Goal: Task Accomplishment & Management: Manage account settings

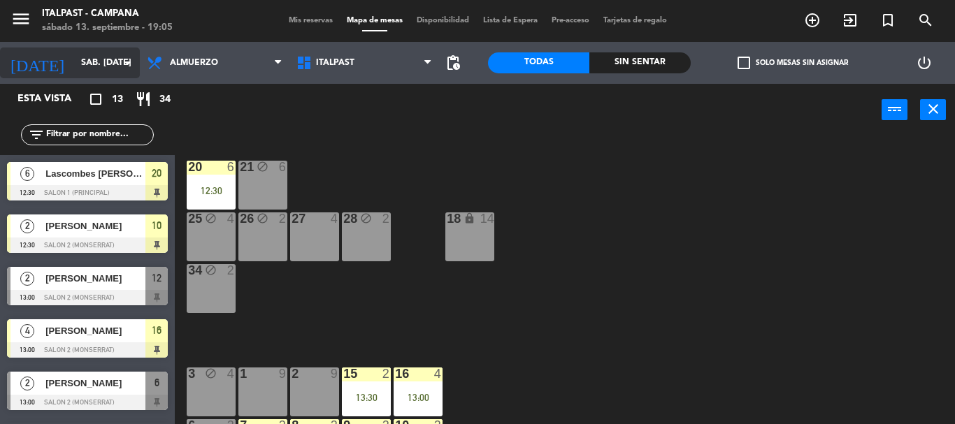
click at [85, 64] on input "sáb. [DATE]" at bounding box center [133, 63] width 118 height 24
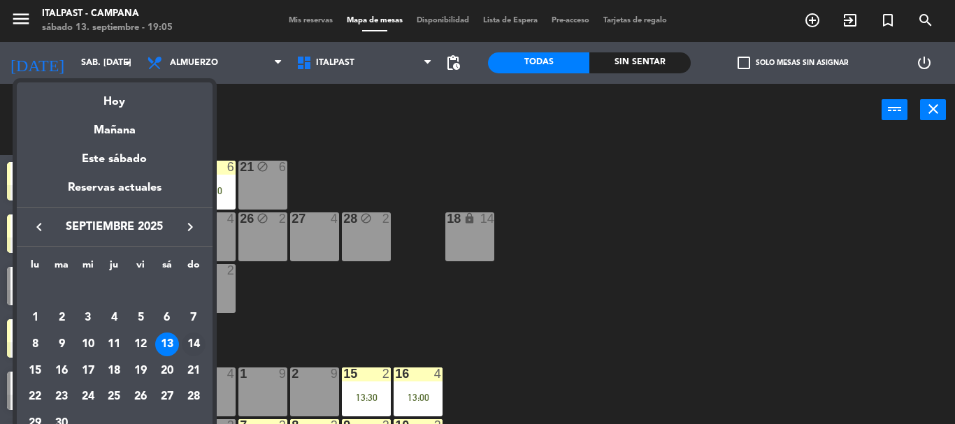
click at [194, 351] on div "14" at bounding box center [194, 345] width 24 height 24
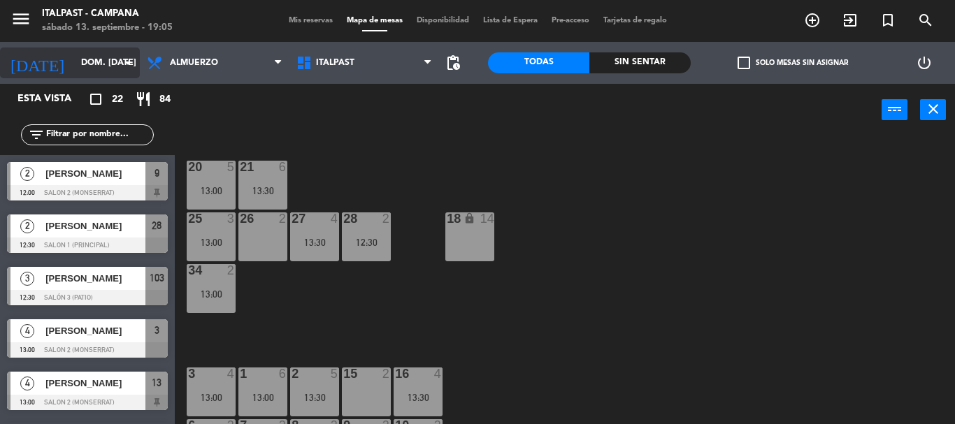
click at [107, 59] on input "dom. [DATE]" at bounding box center [133, 63] width 118 height 24
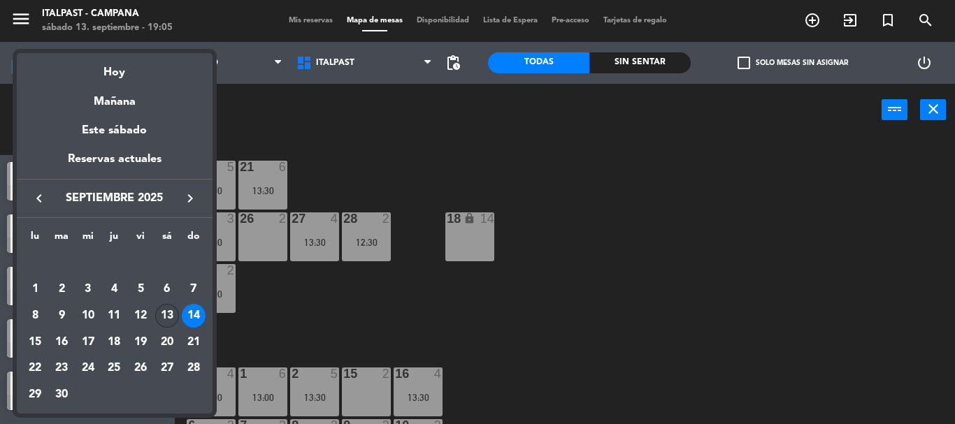
click at [165, 321] on div "13" at bounding box center [167, 316] width 24 height 24
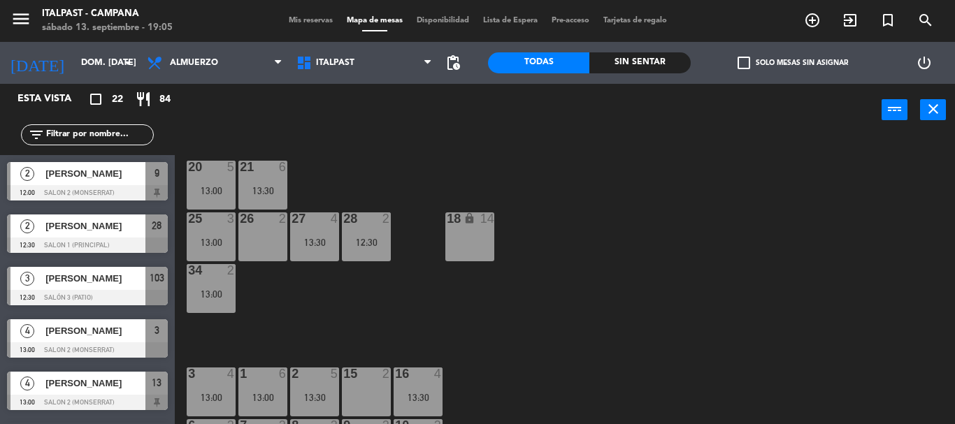
type input "sáb. [DATE]"
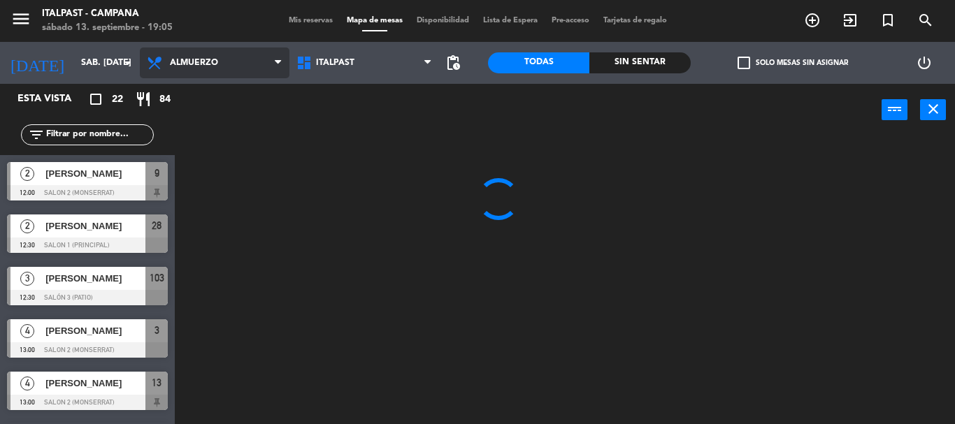
click at [193, 66] on span "Almuerzo" at bounding box center [194, 63] width 48 height 10
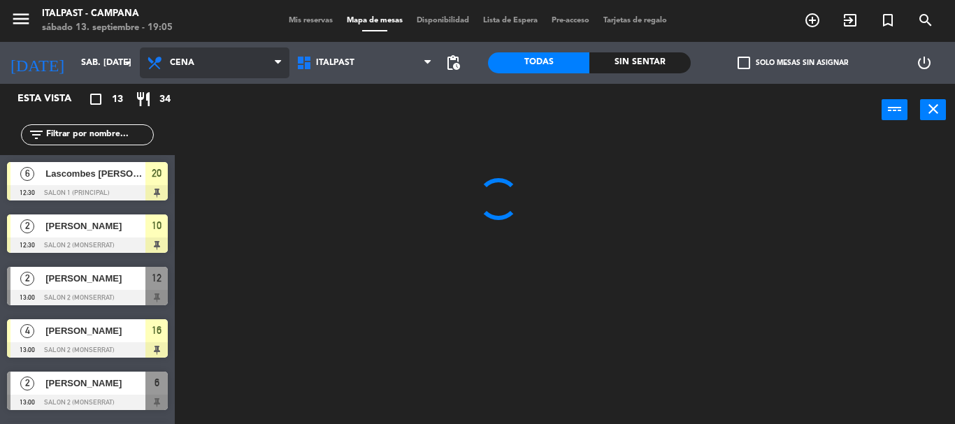
click at [215, 127] on ng-component "menu Italpast - [PERSON_NAME] sábado 13. septiembre - 19:05 Mis reservas Mapa d…" at bounding box center [477, 212] width 955 height 424
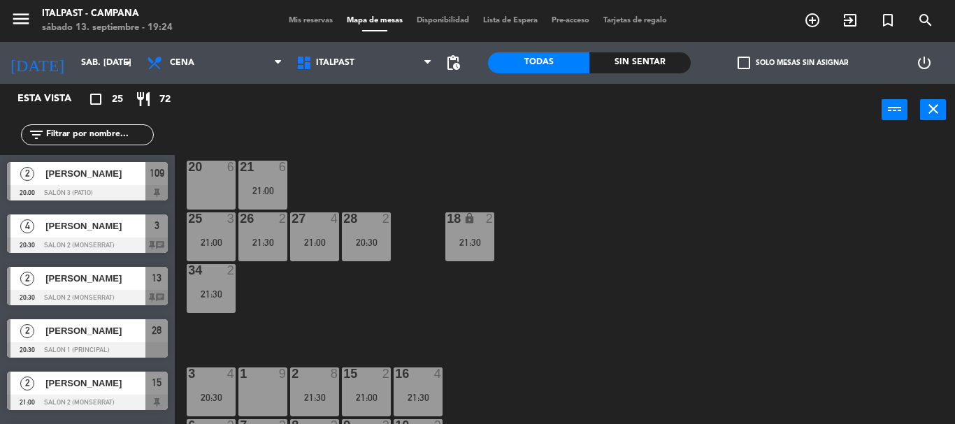
click at [620, 275] on div "20 6 21 6 21:00 25 3 21:00 26 2 21:30 27 4 21:00 28 2 20:30 18 lock 2 21:30 34 …" at bounding box center [570, 280] width 771 height 288
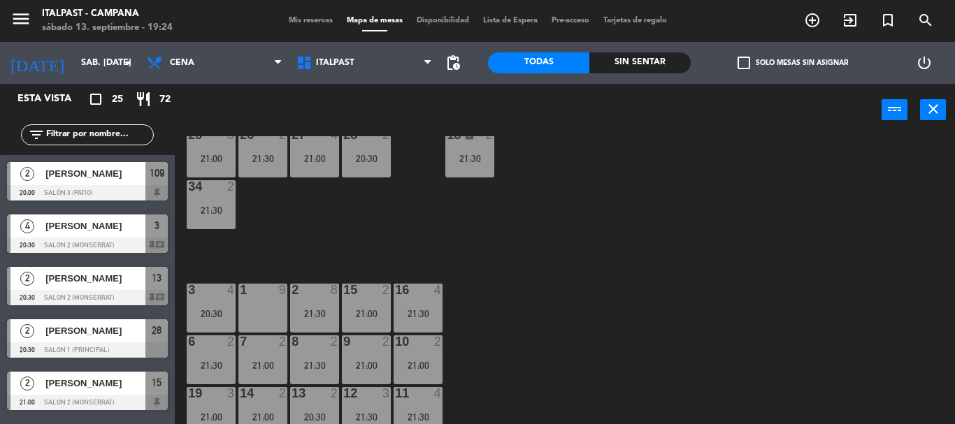
scroll to position [112, 0]
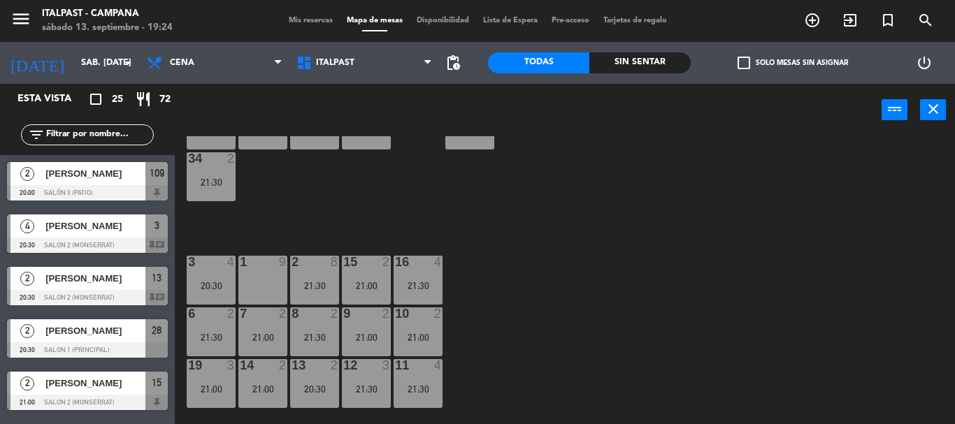
click at [403, 391] on div "21:30" at bounding box center [418, 390] width 49 height 10
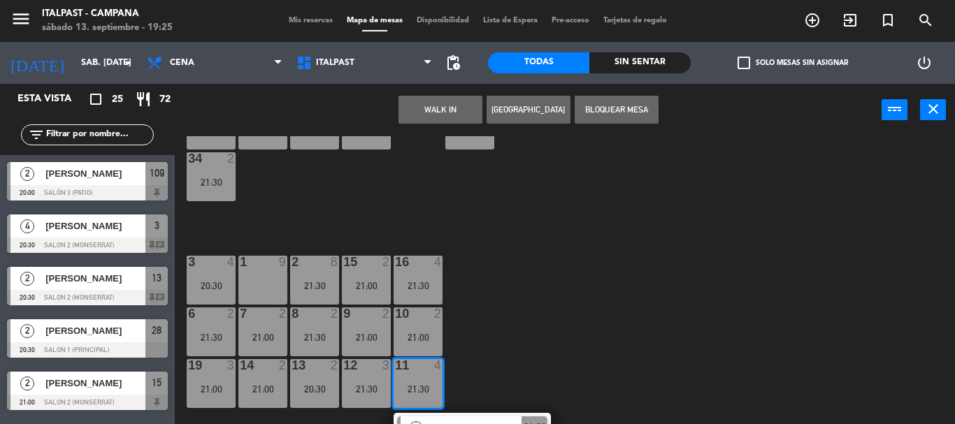
click at [623, 111] on button "Bloquear Mesa" at bounding box center [617, 110] width 84 height 28
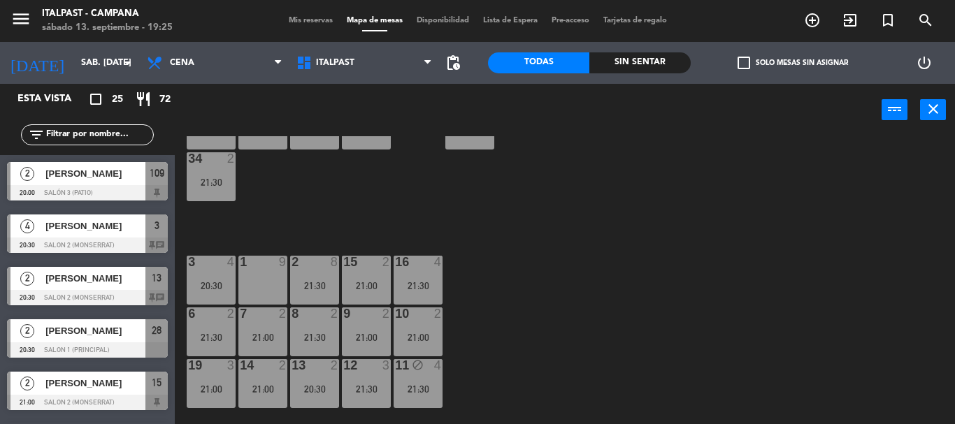
click at [420, 379] on div "11 block 4 21:30" at bounding box center [418, 383] width 49 height 49
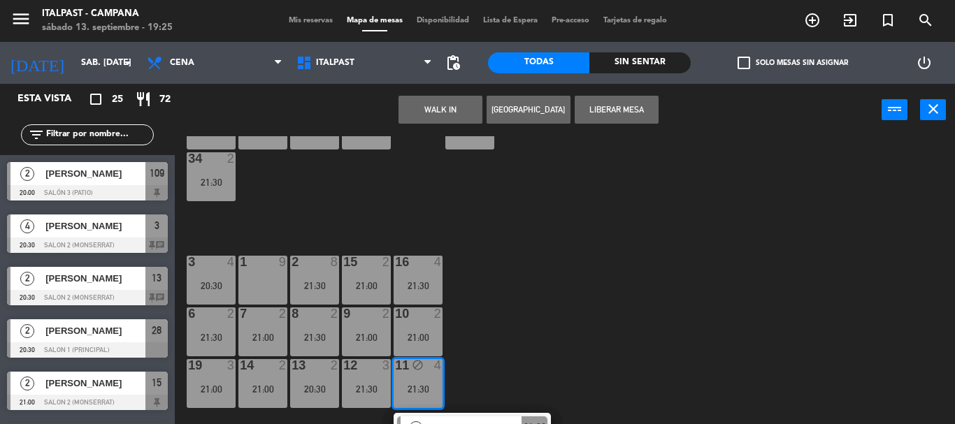
scroll to position [0, 0]
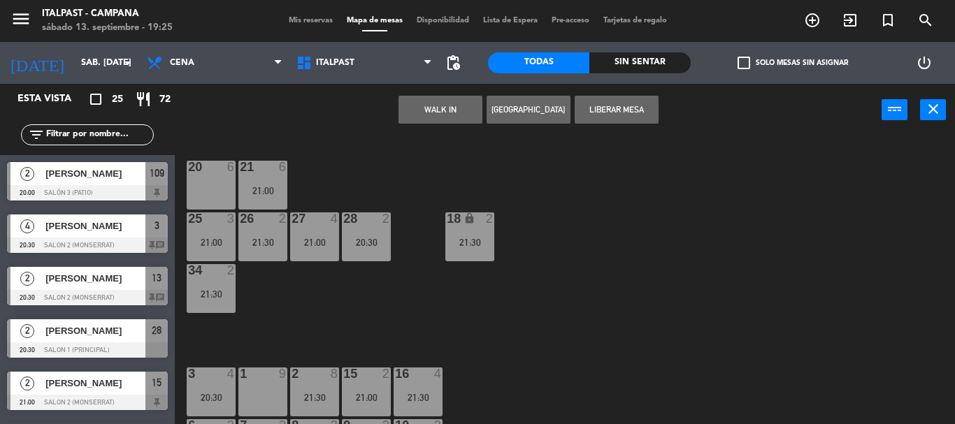
click at [213, 180] on div "20 6" at bounding box center [211, 185] width 49 height 49
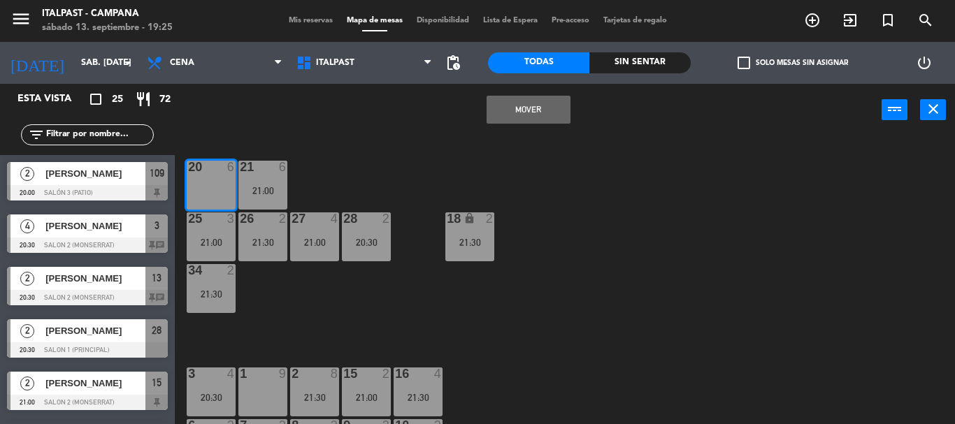
click at [524, 116] on button "Mover" at bounding box center [529, 110] width 84 height 28
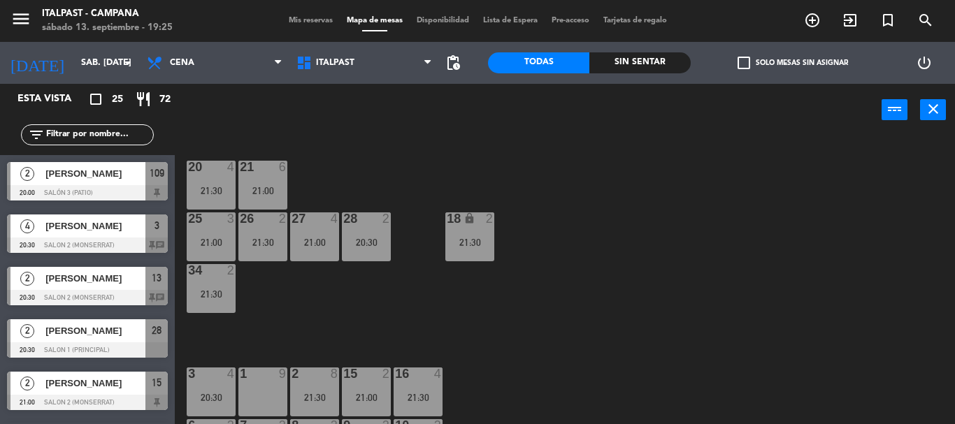
click at [618, 312] on div "20 4 21:30 21 6 21:00 25 3 21:00 26 2 21:30 27 4 21:00 28 2 20:30 18 lock 2 21:…" at bounding box center [570, 280] width 771 height 288
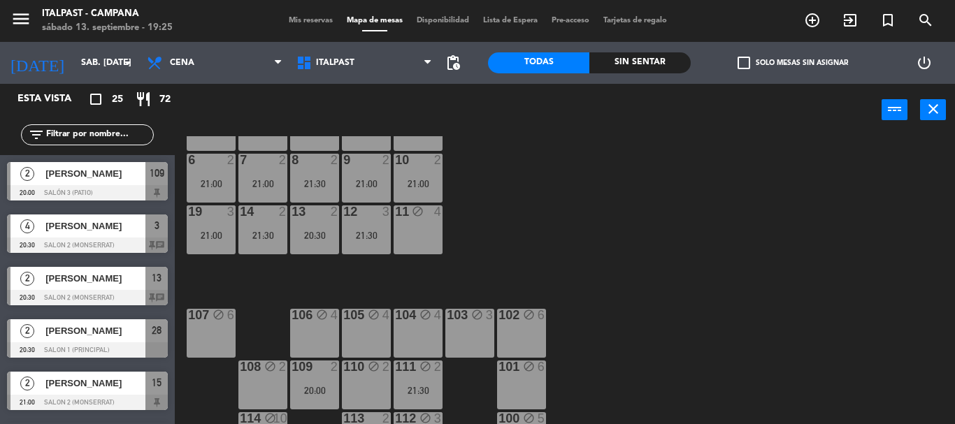
scroll to position [303, 0]
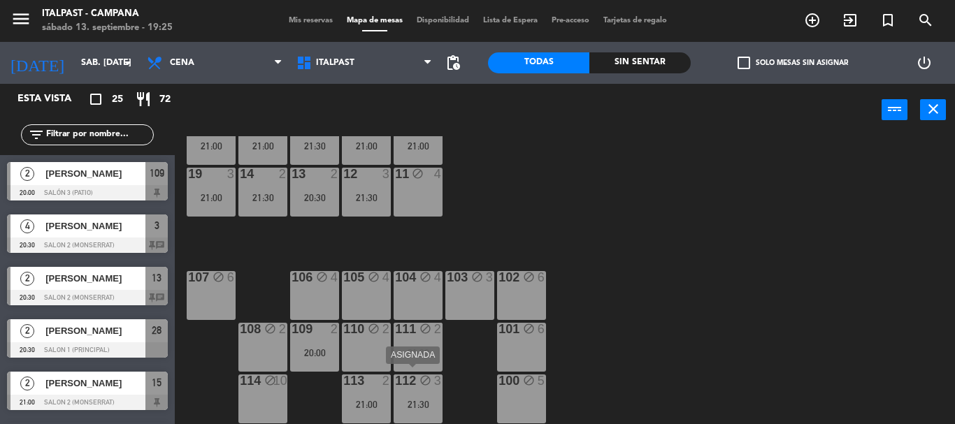
click at [422, 396] on div "112 block 3 21:30" at bounding box center [418, 399] width 49 height 49
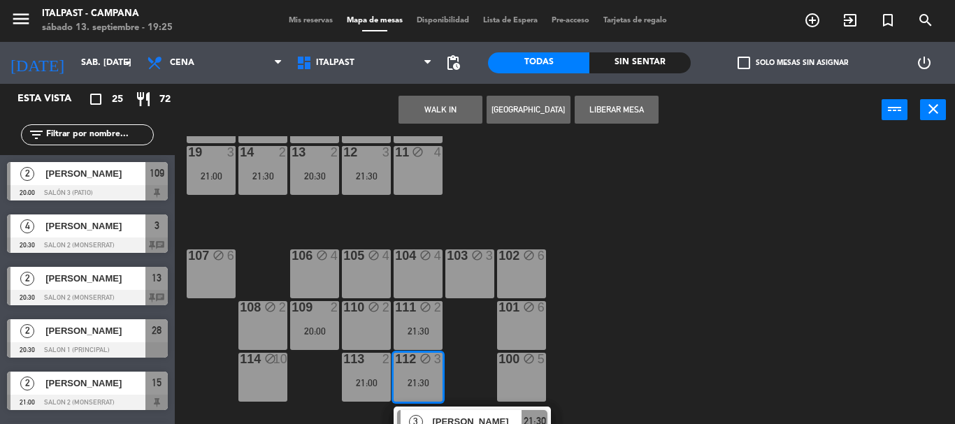
scroll to position [354, 0]
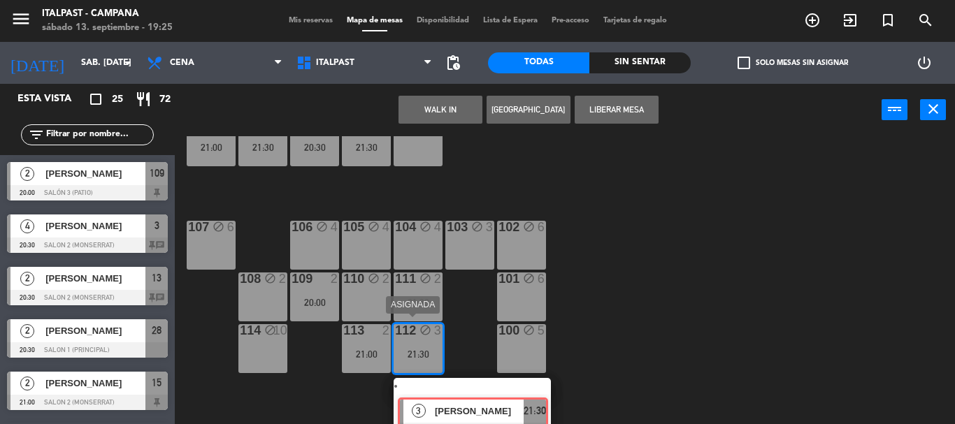
click at [472, 389] on div "3 [PERSON_NAME] ASIGNADA 21:30" at bounding box center [472, 403] width 178 height 50
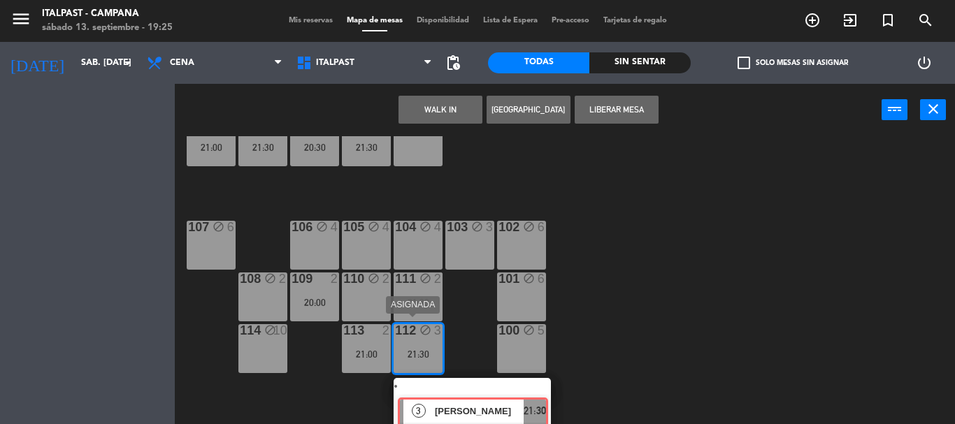
scroll to position [303, 0]
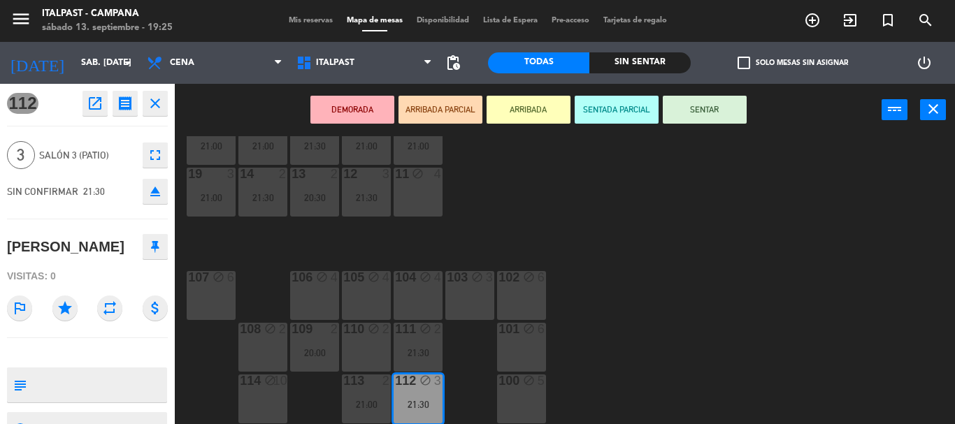
click at [142, 351] on div "112 open_in_new receipt 9:30 PM sáb., [DATE] 3 personas [PERSON_NAME][GEOGRAPHI…" at bounding box center [87, 254] width 175 height 341
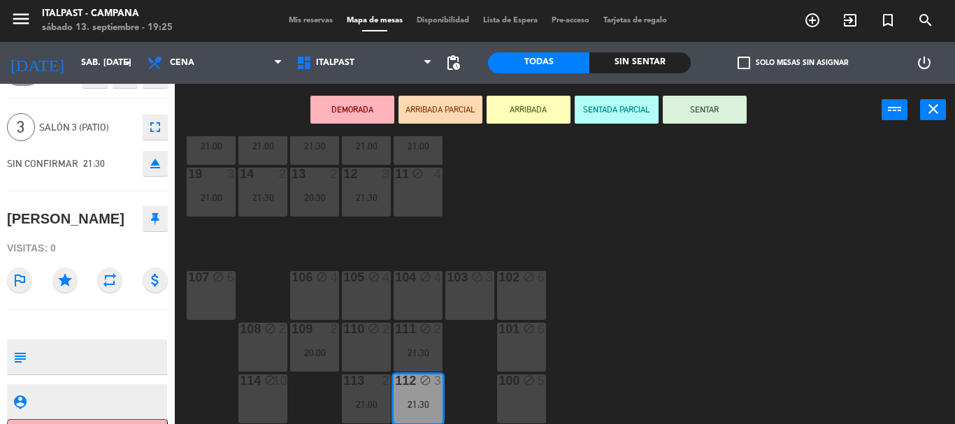
scroll to position [73, 0]
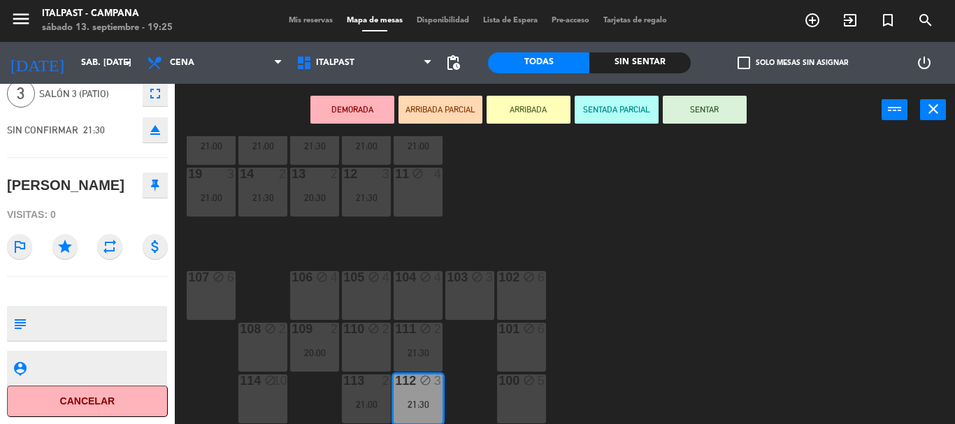
click at [562, 245] on div "20 4 21:30 21 6 21:00 25 3 21:00 26 2 21:30 27 4 21:00 28 2 20:30 18 lock 2 21:…" at bounding box center [570, 280] width 771 height 288
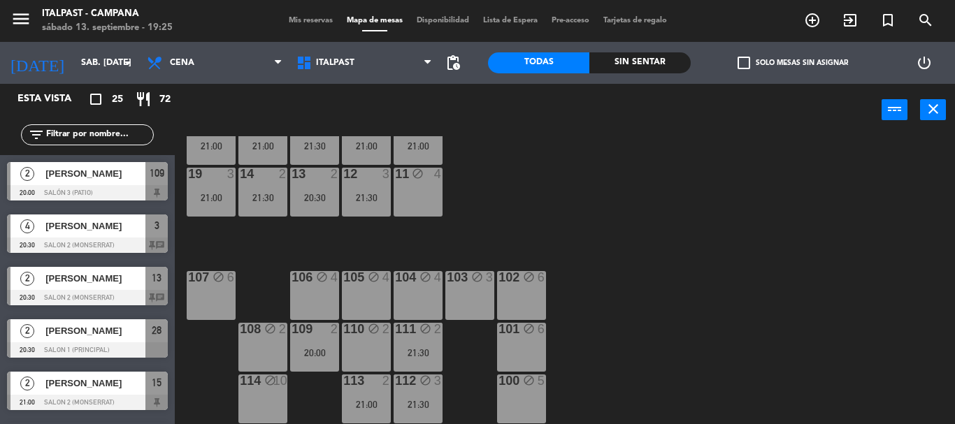
scroll to position [7, 0]
click at [423, 348] on div "21:30" at bounding box center [418, 353] width 49 height 10
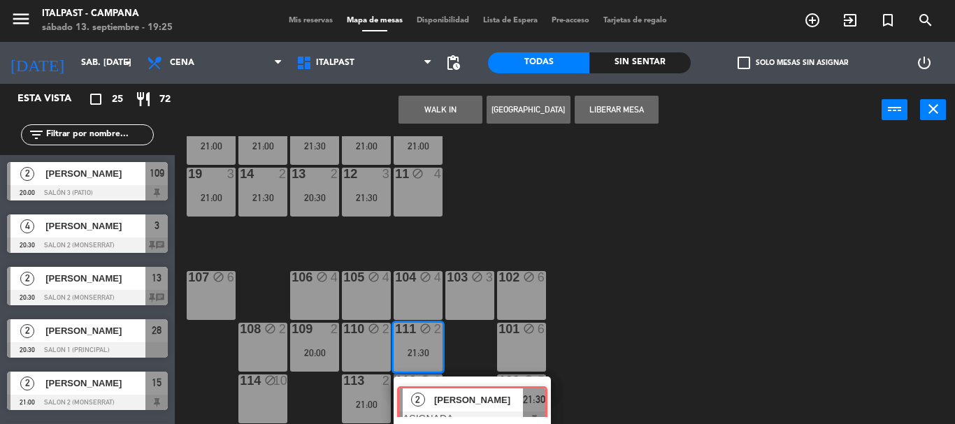
click at [478, 386] on div "2 [PERSON_NAME] ASIGNADA 21:30" at bounding box center [472, 402] width 178 height 50
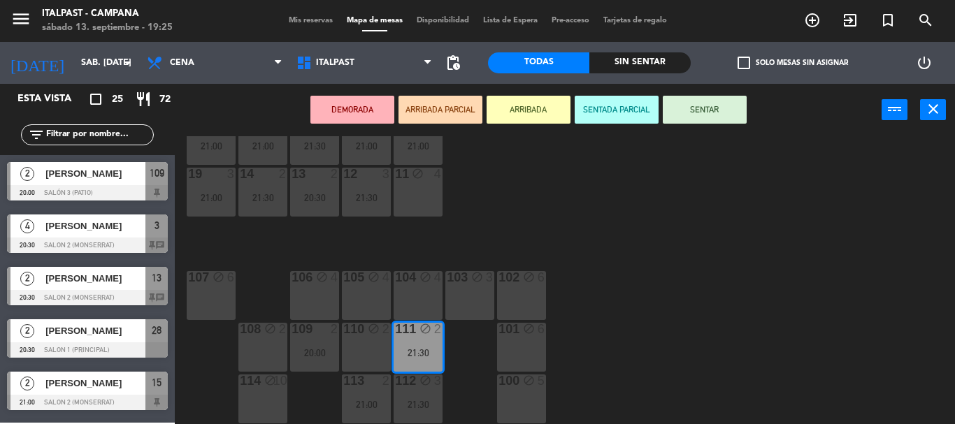
scroll to position [0, 0]
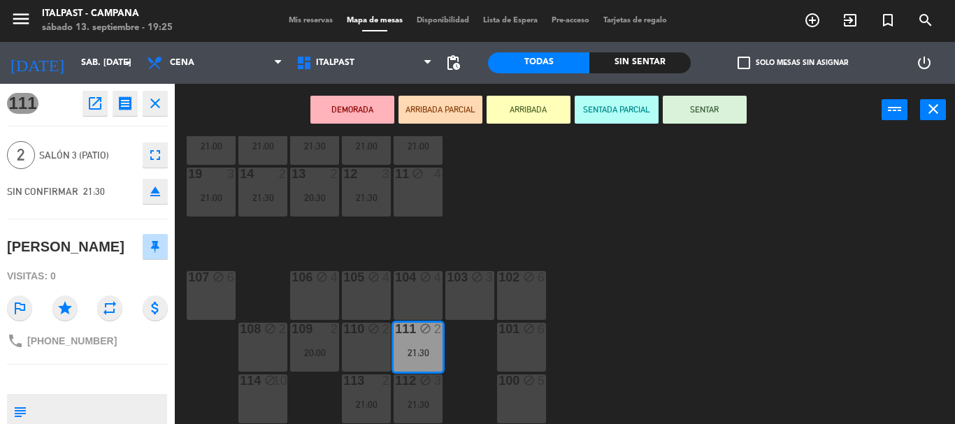
click at [101, 369] on div "111 open_in_new receipt 9:30 PM sáb., [DATE] 2 personas [PERSON_NAME] Mesa 111 …" at bounding box center [87, 254] width 175 height 341
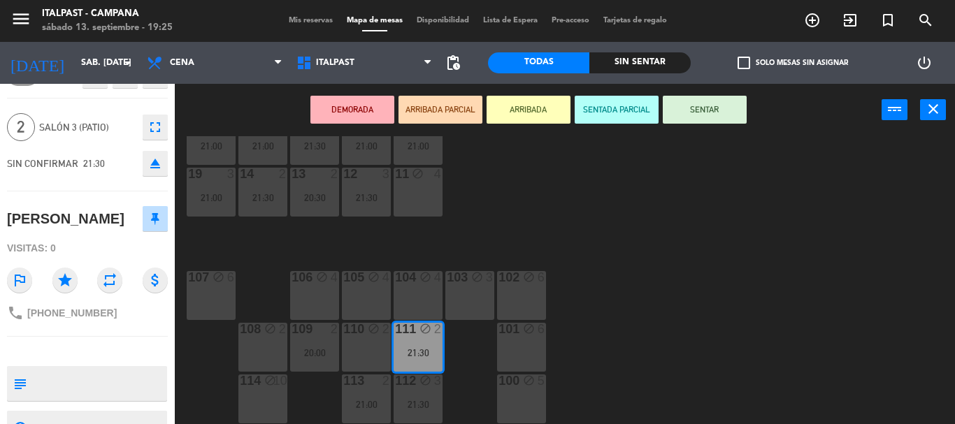
scroll to position [100, 0]
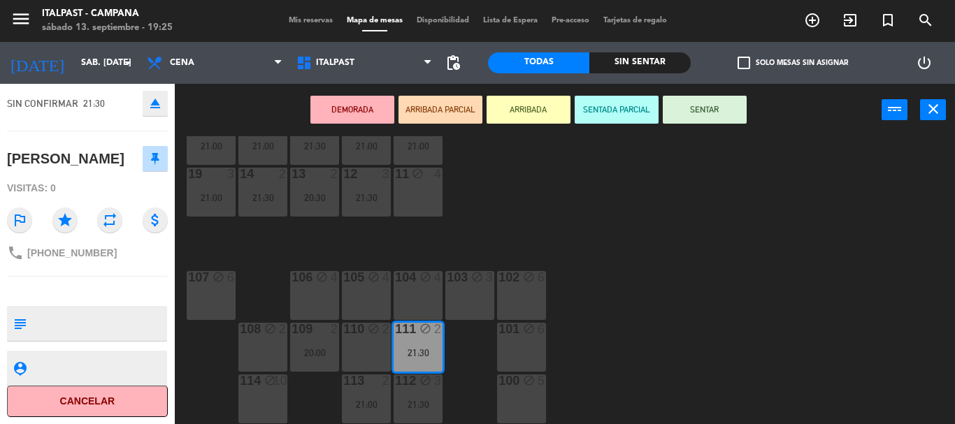
click at [484, 222] on div "20 4 21:30 21 6 21:00 25 3 21:00 26 2 21:30 27 4 21:00 28 2 20:30 18 lock 2 21:…" at bounding box center [570, 280] width 771 height 288
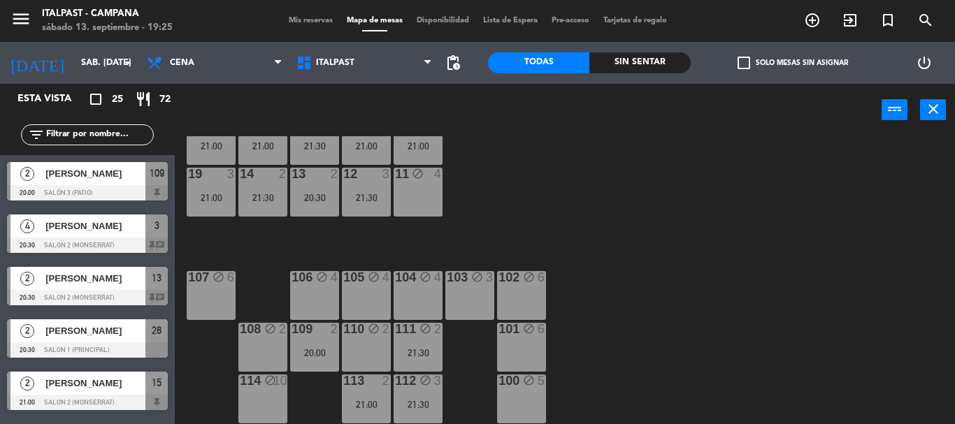
scroll to position [302, 0]
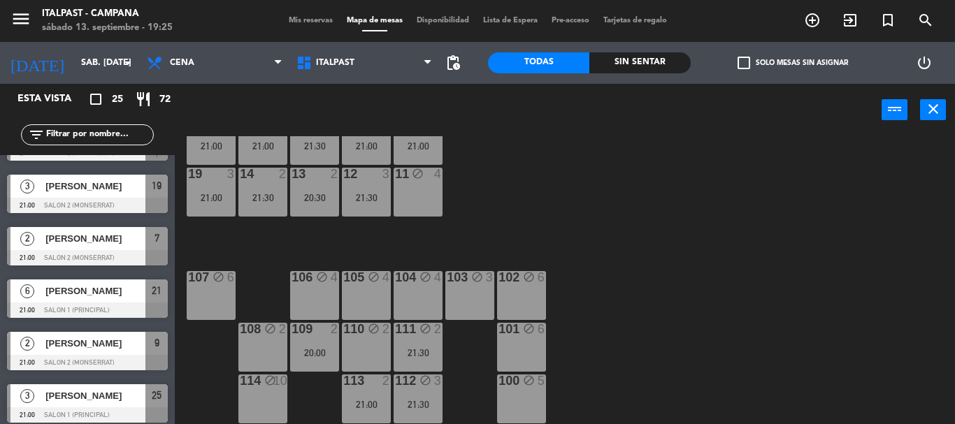
click at [361, 401] on div "21:00" at bounding box center [366, 405] width 49 height 10
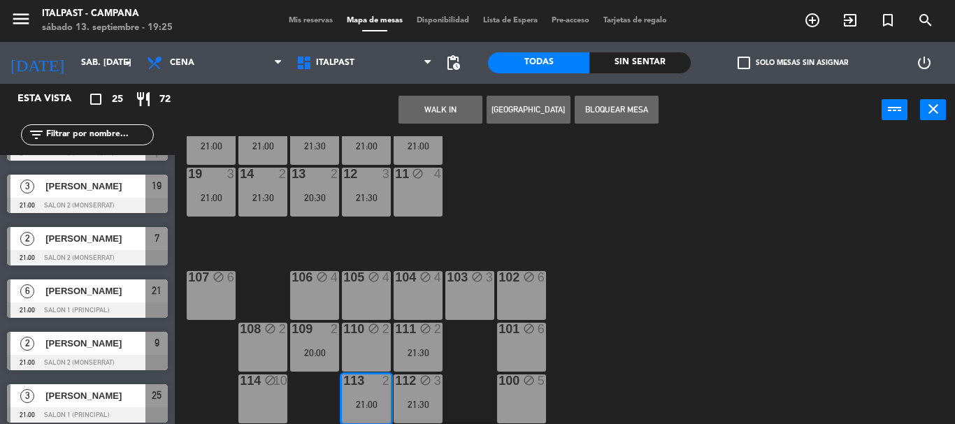
scroll to position [354, 0]
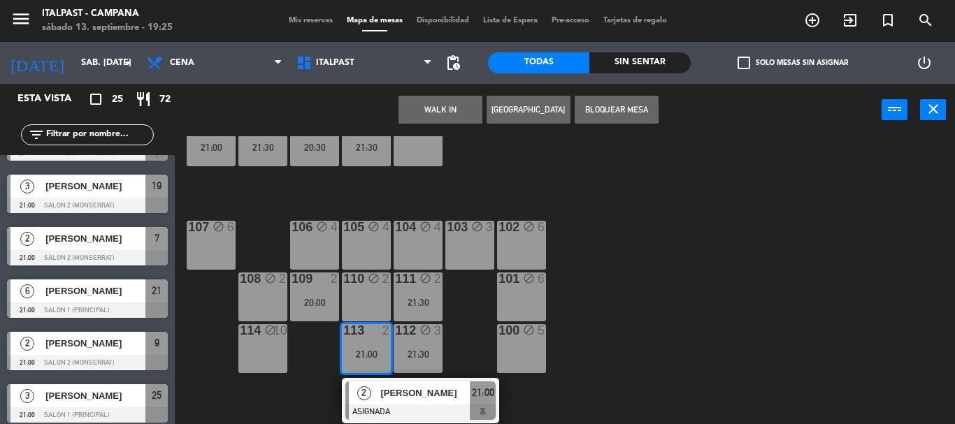
drag, startPoint x: 431, startPoint y: 394, endPoint x: 420, endPoint y: 407, distance: 16.9
click at [431, 394] on div "2 [PERSON_NAME] ASIGNADA 21:00" at bounding box center [420, 400] width 178 height 45
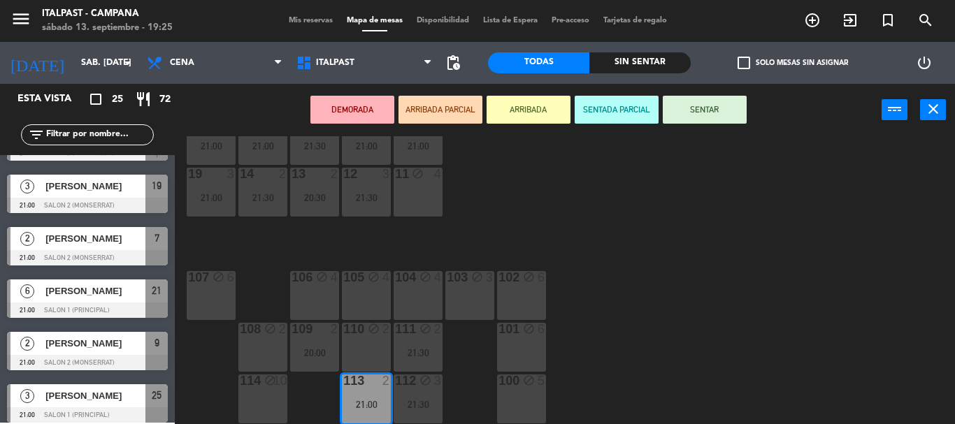
scroll to position [0, 0]
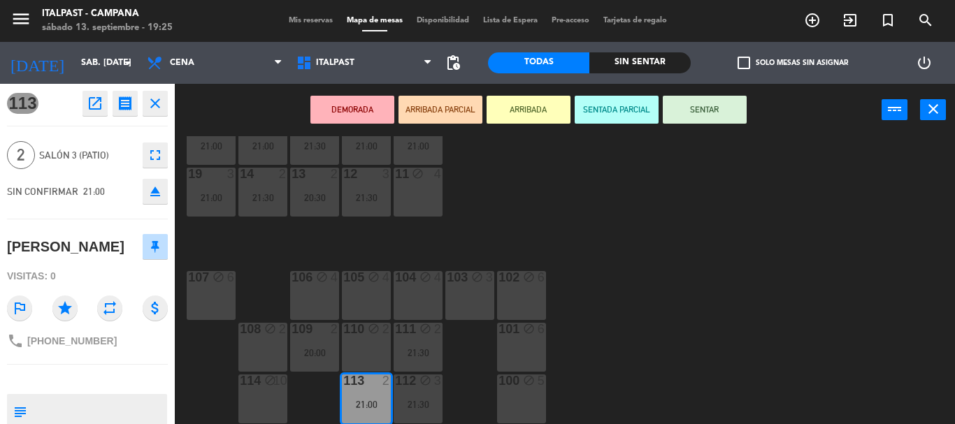
click at [99, 363] on div "113 open_in_new receipt 9:00 PM sáb., [DATE] 2 personas [PERSON_NAME] Mesa 113 …" at bounding box center [87, 254] width 175 height 341
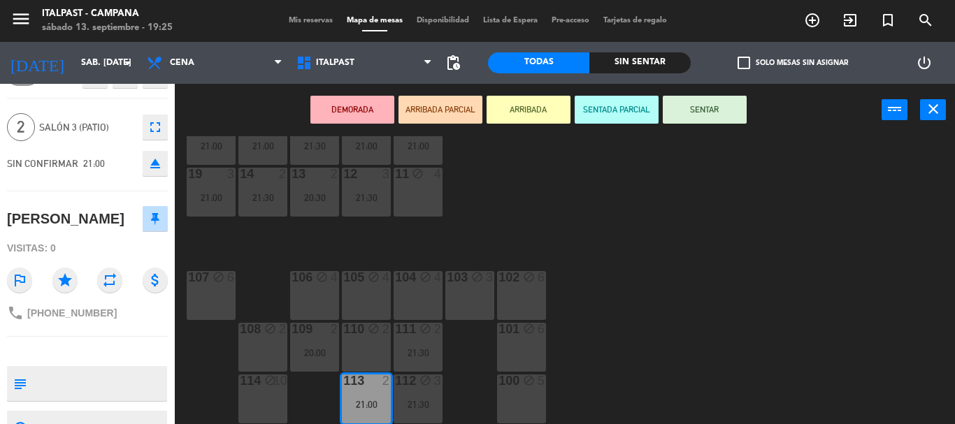
scroll to position [100, 0]
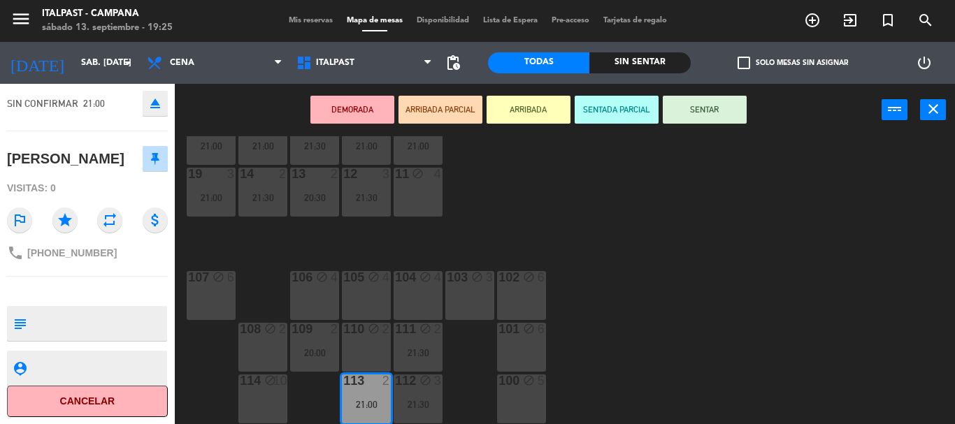
click at [300, 399] on div "20 4 21:30 21 6 21:00 25 3 21:00 26 2 21:30 27 4 21:00 28 2 20:30 18 lock 2 21:…" at bounding box center [570, 280] width 771 height 288
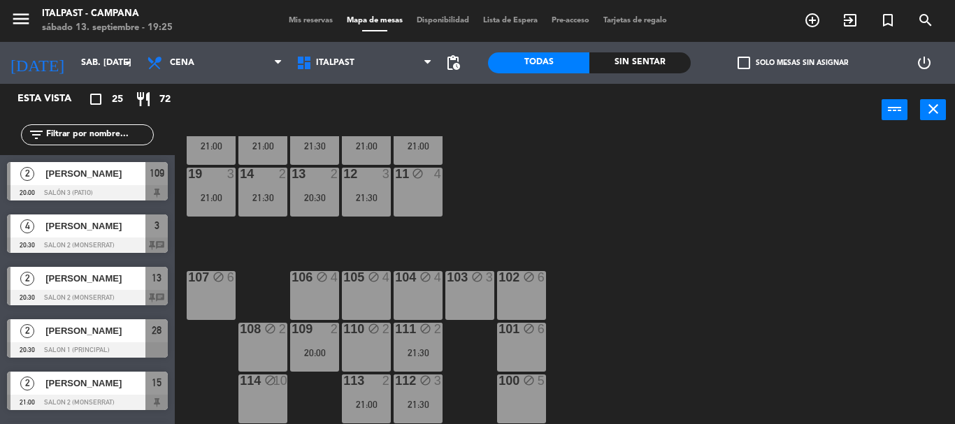
click at [309, 349] on div "20:00" at bounding box center [314, 353] width 49 height 10
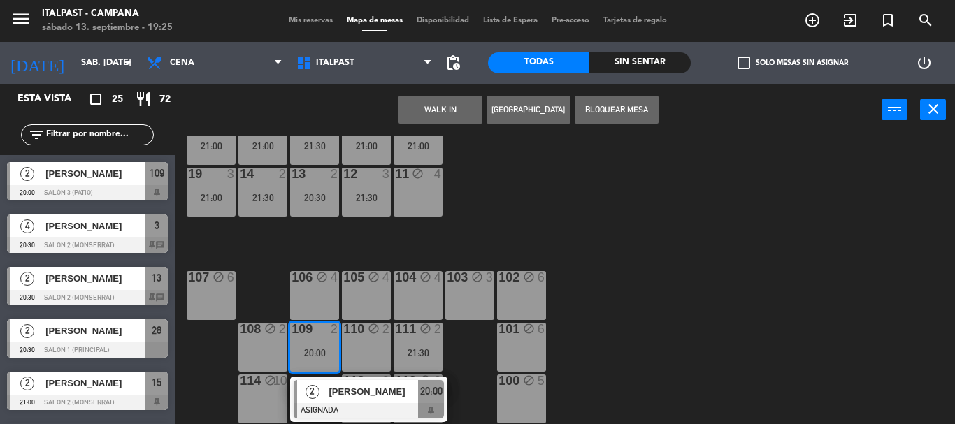
click at [322, 382] on div "2" at bounding box center [312, 391] width 30 height 23
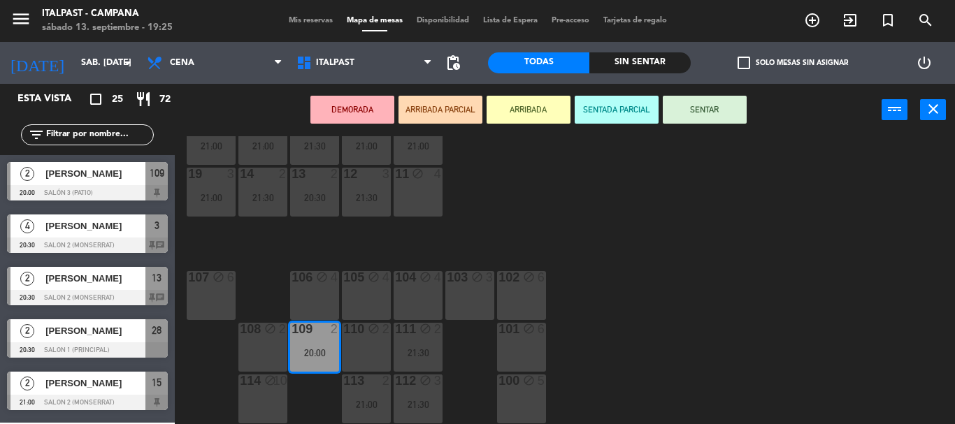
scroll to position [0, 0]
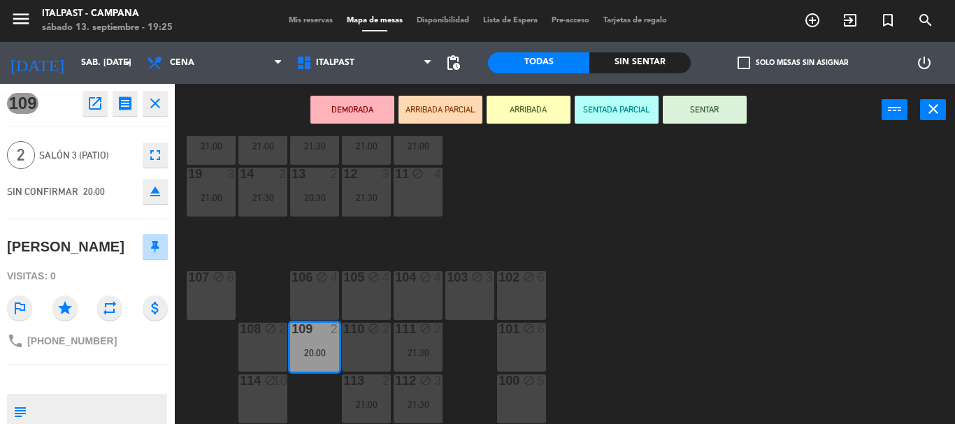
click at [108, 385] on div at bounding box center [87, 380] width 161 height 10
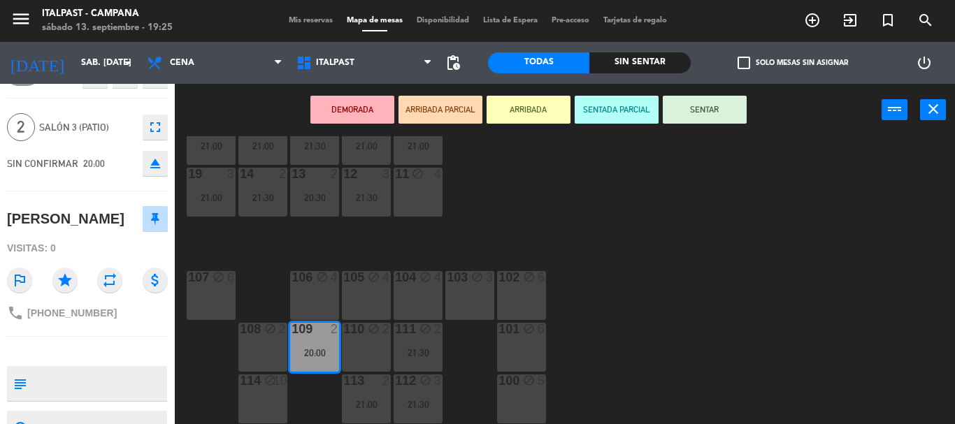
scroll to position [100, 0]
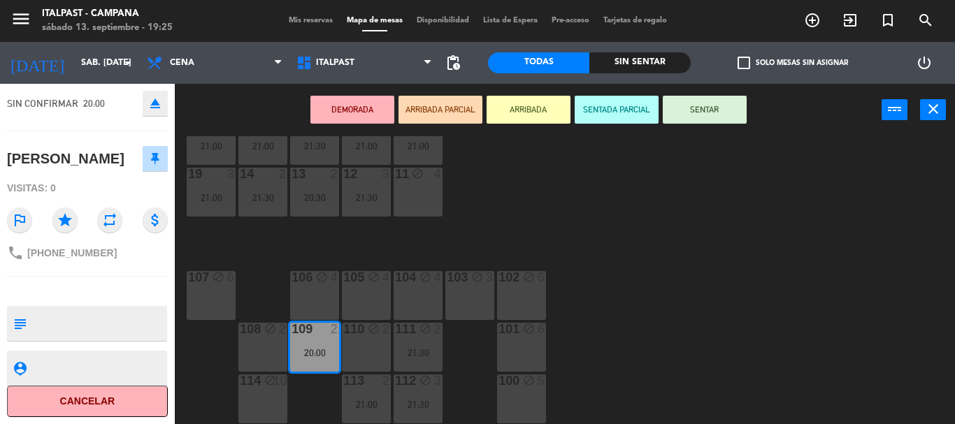
click at [415, 199] on div "11 block 4" at bounding box center [418, 192] width 49 height 49
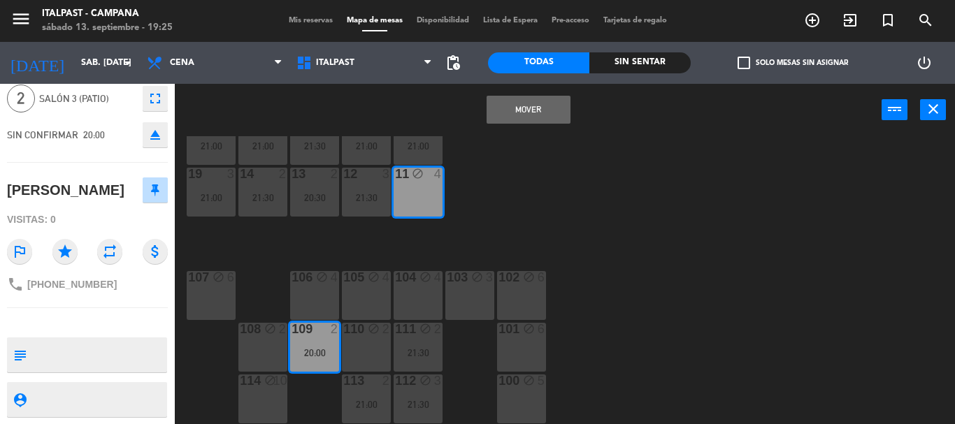
click at [527, 120] on button "Mover" at bounding box center [529, 110] width 84 height 28
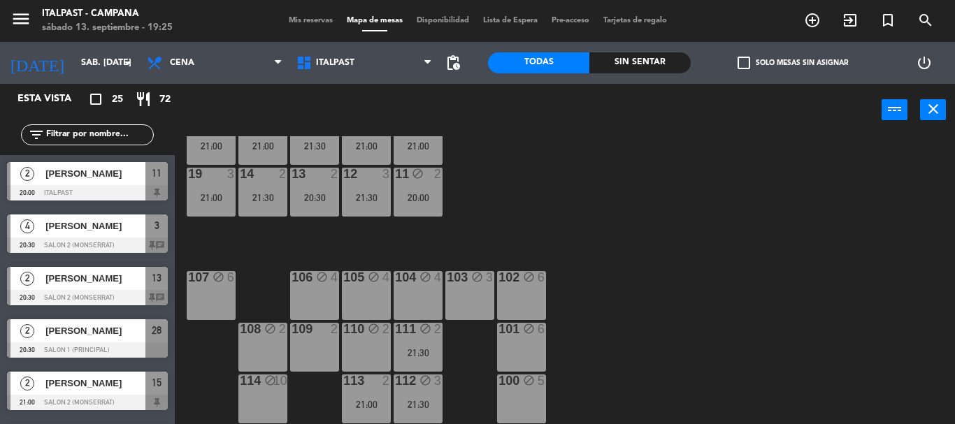
click at [300, 349] on div "109 2" at bounding box center [314, 347] width 49 height 49
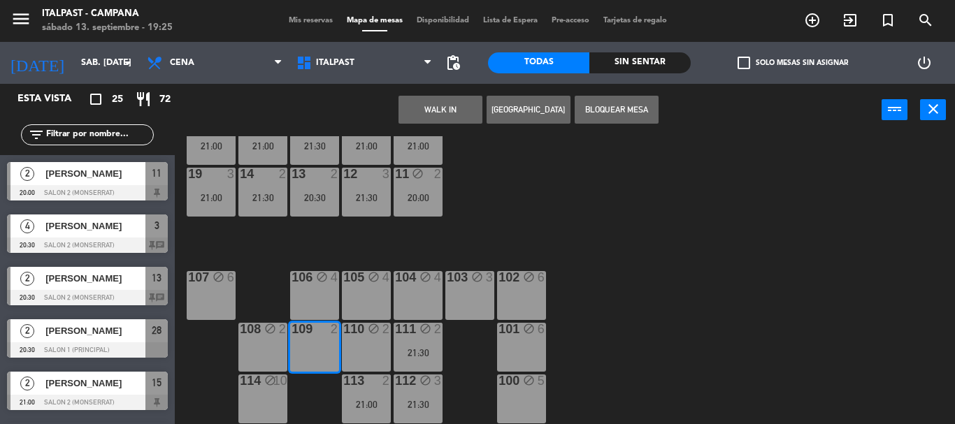
click at [611, 117] on button "Bloquear Mesa" at bounding box center [617, 110] width 84 height 28
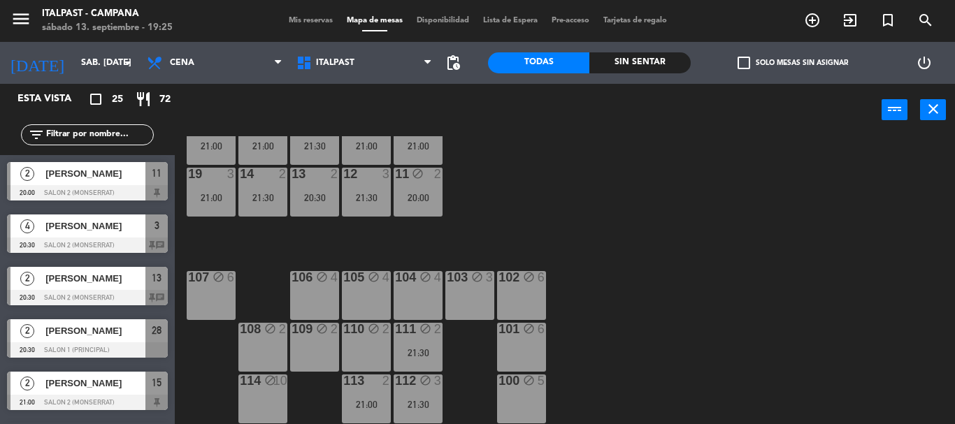
click at [516, 196] on div "20 4 21:30 21 6 21:00 25 3 21:00 26 2 21:30 27 4 21:00 28 2 20:30 18 lock 2 21:…" at bounding box center [570, 280] width 771 height 288
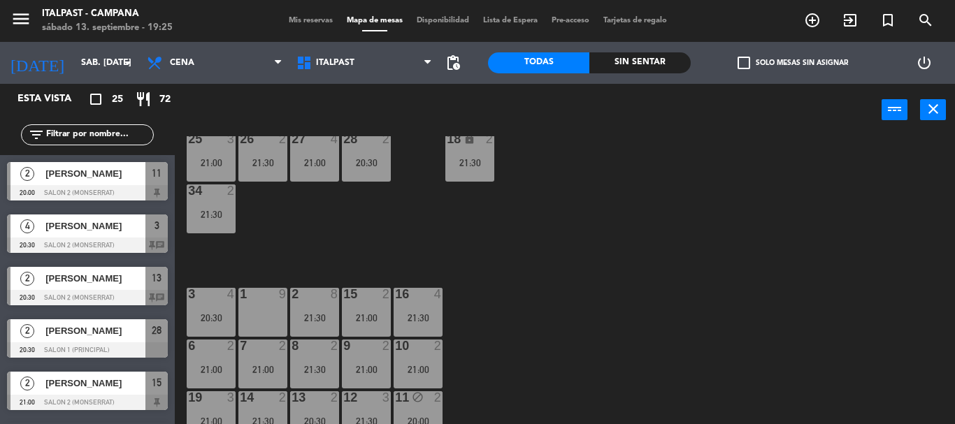
scroll to position [0, 0]
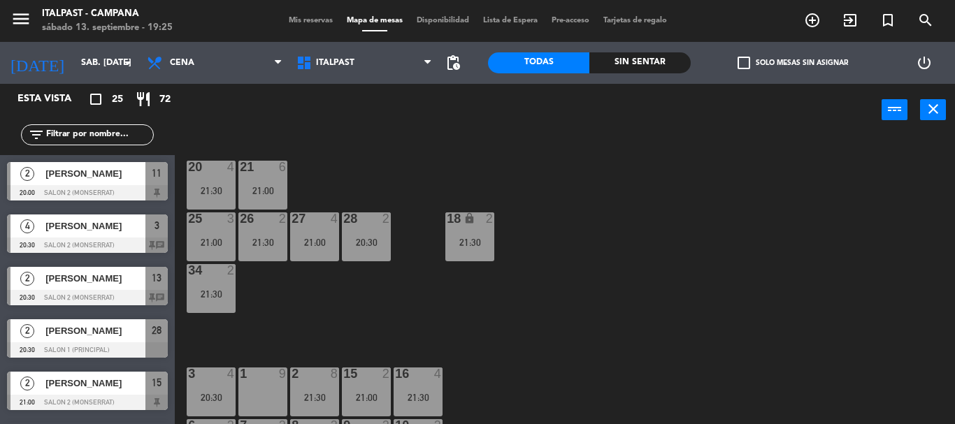
click at [273, 192] on div "21:00" at bounding box center [262, 191] width 49 height 10
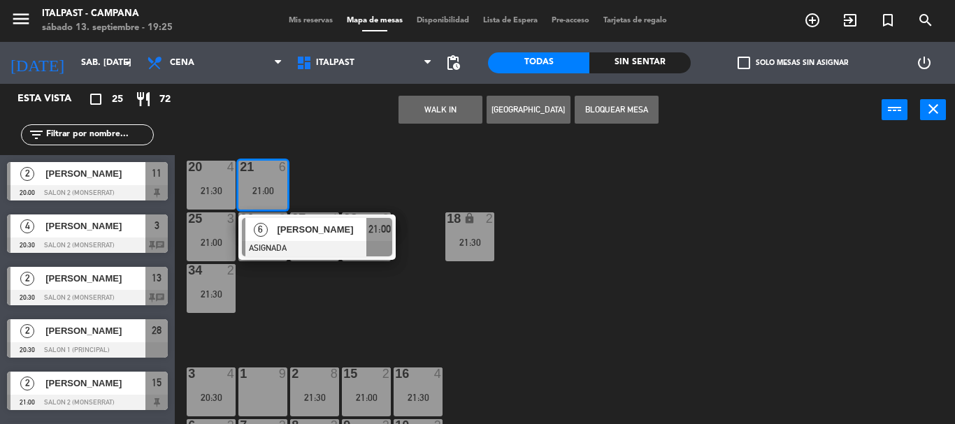
click at [324, 234] on span "[PERSON_NAME]" at bounding box center [322, 229] width 90 height 15
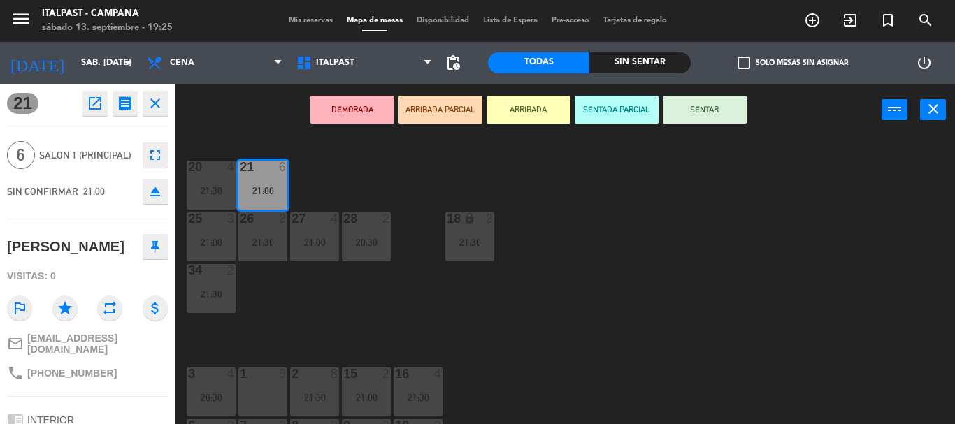
click at [147, 387] on div "phone [PHONE_NUMBER]" at bounding box center [87, 373] width 161 height 27
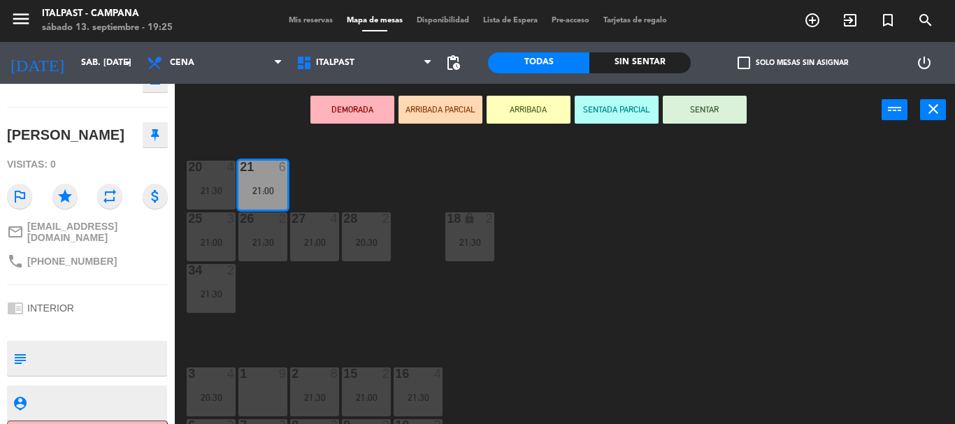
scroll to position [165, 0]
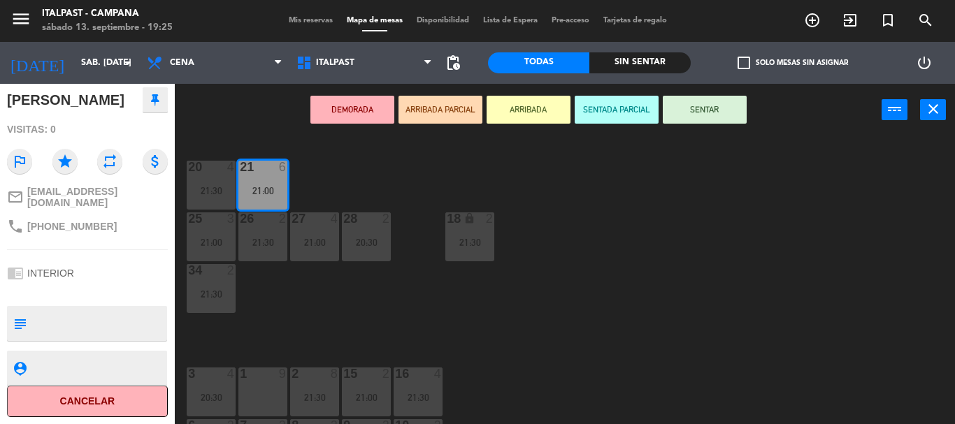
click at [323, 326] on div "20 4 21:30 21 6 21:00 25 3 21:00 26 2 21:30 27 4 21:00 28 2 20:30 18 lock 2 21:…" at bounding box center [570, 280] width 771 height 288
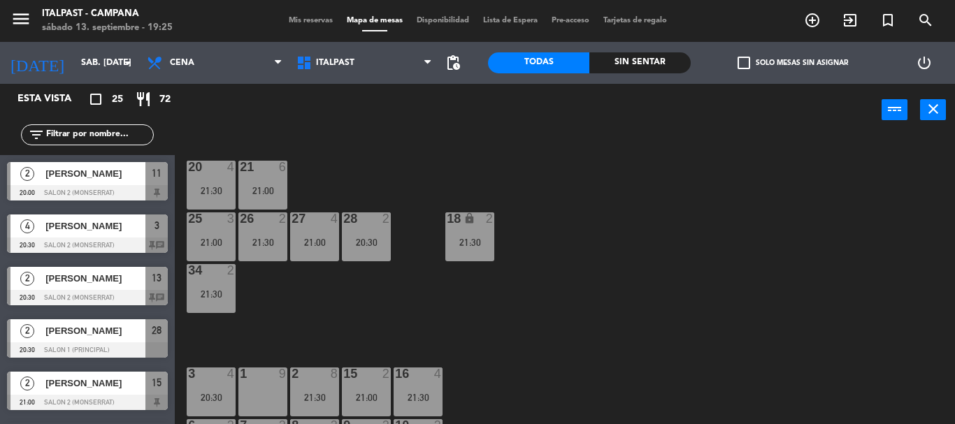
scroll to position [7, 0]
click at [478, 333] on div "20 4 21:30 21 6 21:00 25 3 21:00 26 2 21:30 27 4 21:00 28 2 20:30 18 lock 2 21:…" at bounding box center [570, 280] width 771 height 288
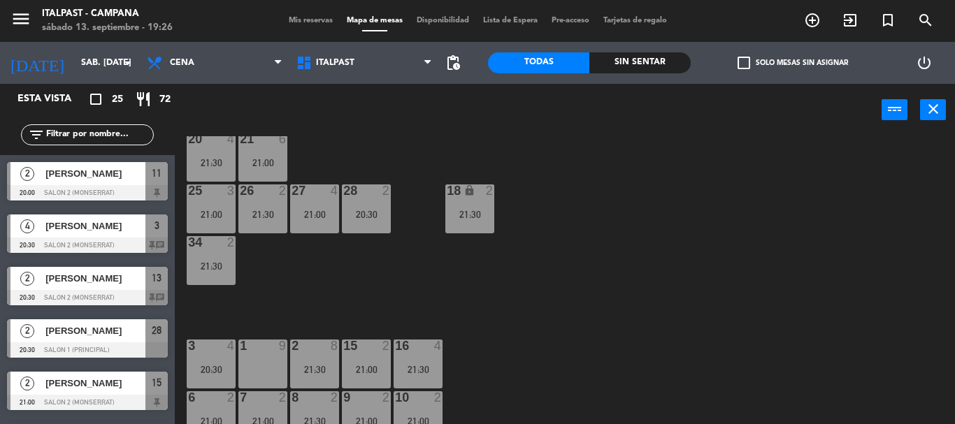
scroll to position [0, 0]
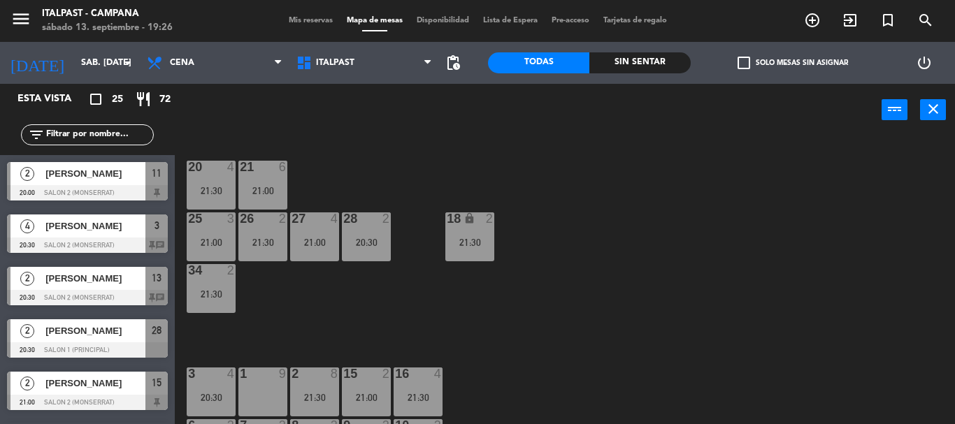
click at [194, 186] on div "21:30" at bounding box center [211, 191] width 49 height 10
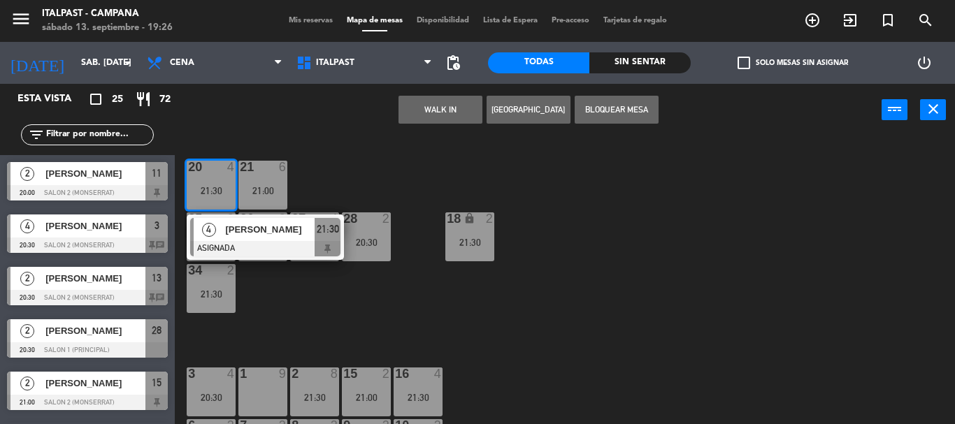
click at [264, 222] on span "[PERSON_NAME]" at bounding box center [270, 229] width 90 height 15
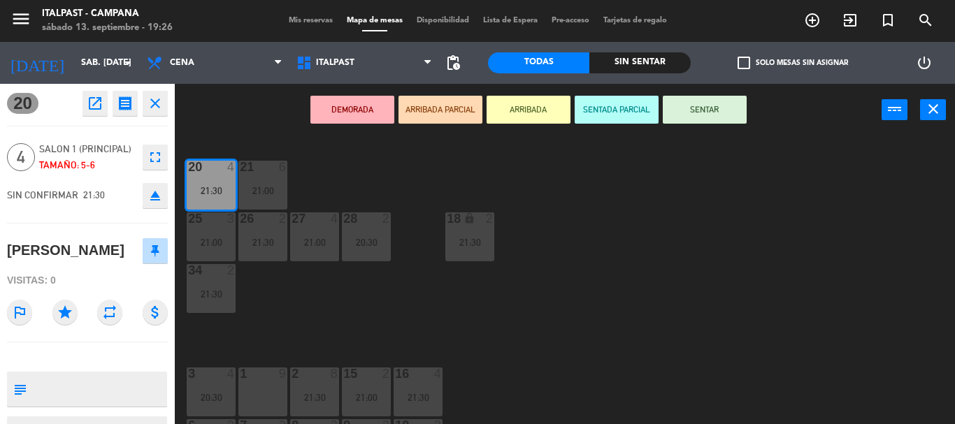
click at [122, 407] on div "subject" at bounding box center [87, 389] width 160 height 35
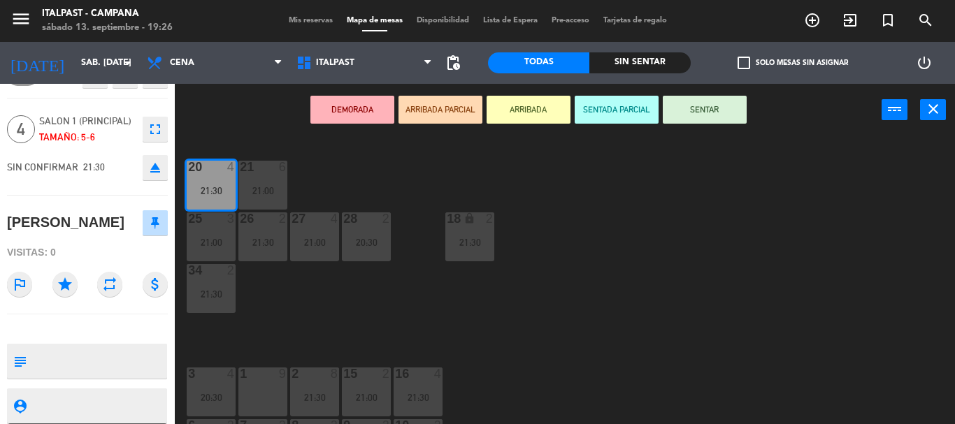
scroll to position [101, 0]
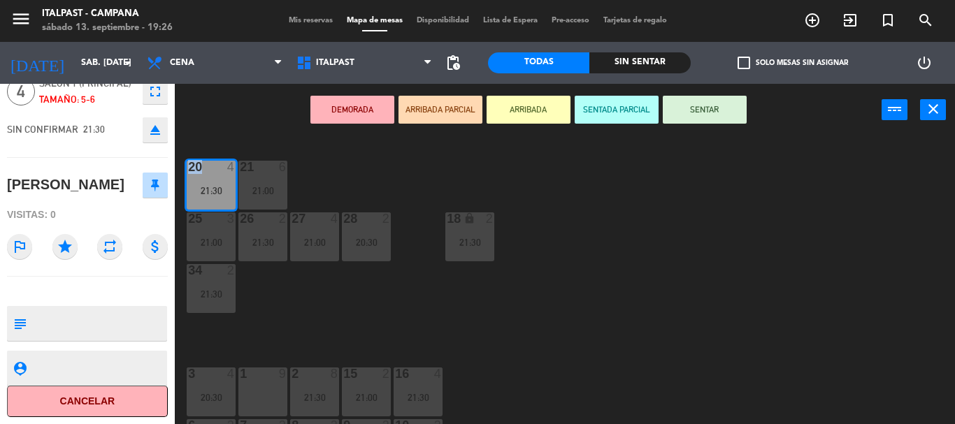
click at [680, 279] on div "20 4 21:30 21 6 21:00 25 3 21:00 26 2 21:30 27 4 21:00 28 2 20:30 18 lock 2 21:…" at bounding box center [570, 280] width 771 height 288
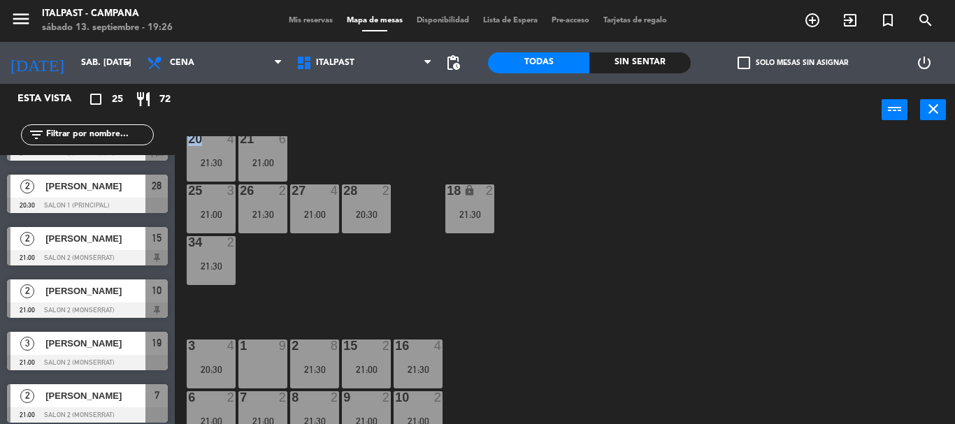
scroll to position [140, 0]
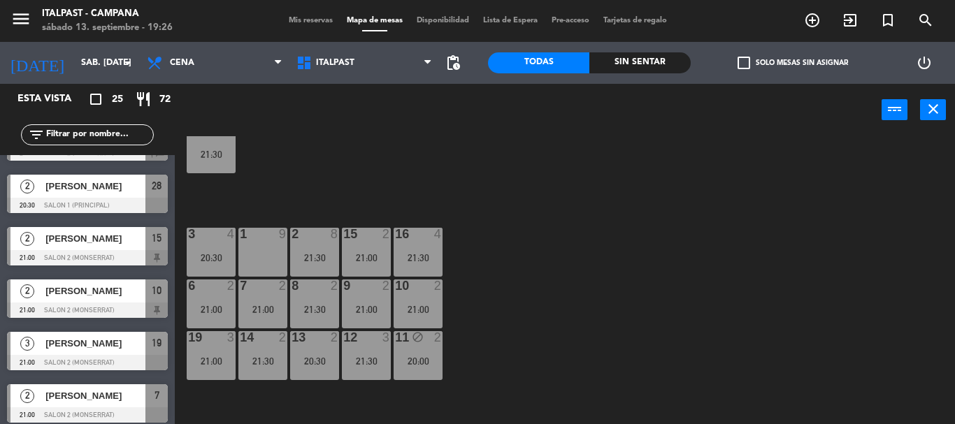
click at [434, 253] on div "21:30" at bounding box center [418, 258] width 49 height 10
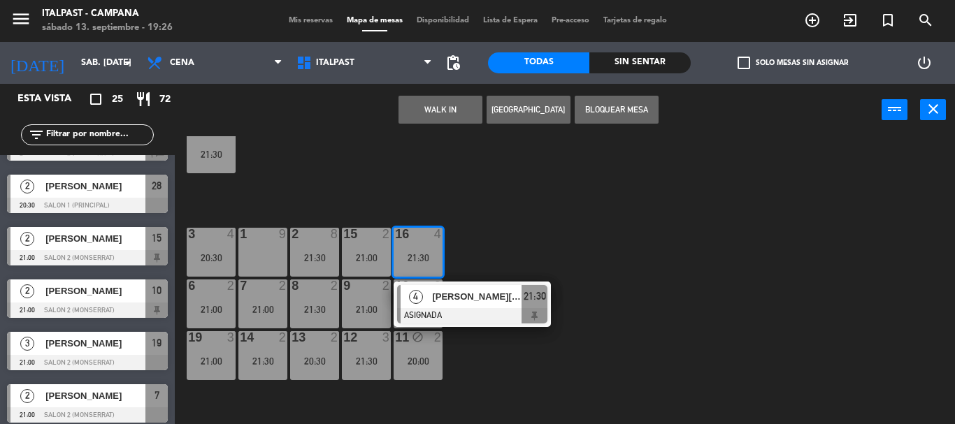
click at [492, 293] on span "[PERSON_NAME][DATE]" at bounding box center [477, 296] width 90 height 15
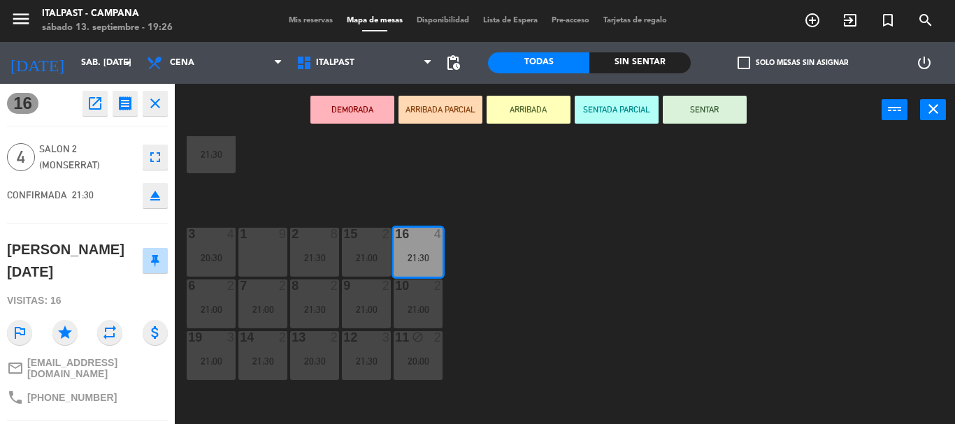
scroll to position [0, 0]
click at [127, 394] on div "phone [PHONE_NUMBER]" at bounding box center [87, 398] width 161 height 27
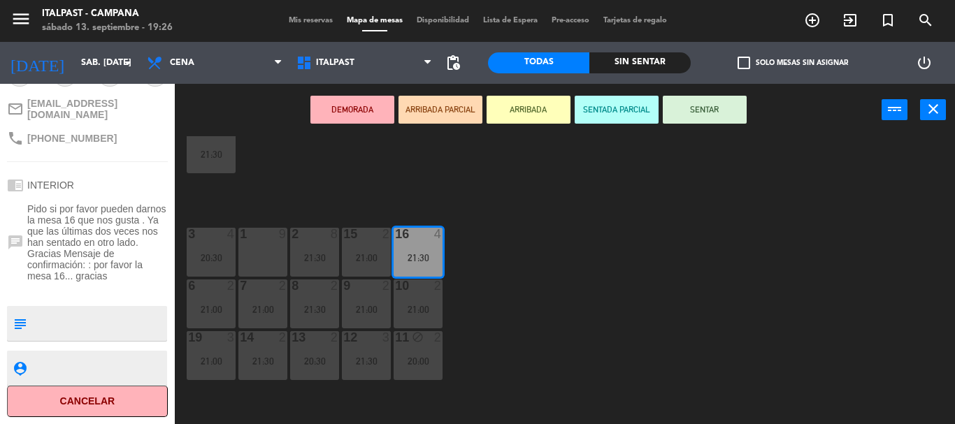
click at [601, 328] on div "20 4 21:30 21 6 21:00 25 3 21:00 26 2 21:30 27 4 21:00 28 2 20:30 18 lock 2 21:…" at bounding box center [570, 280] width 771 height 288
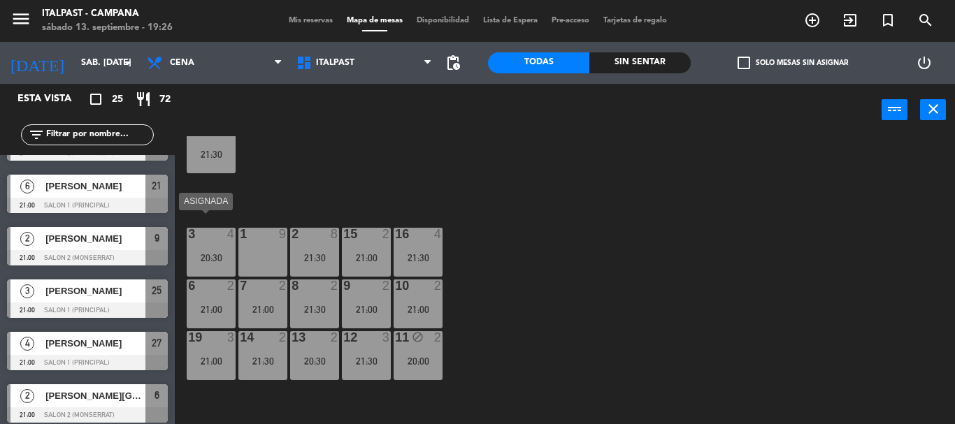
click at [198, 234] on div "3" at bounding box center [187, 234] width 23 height 13
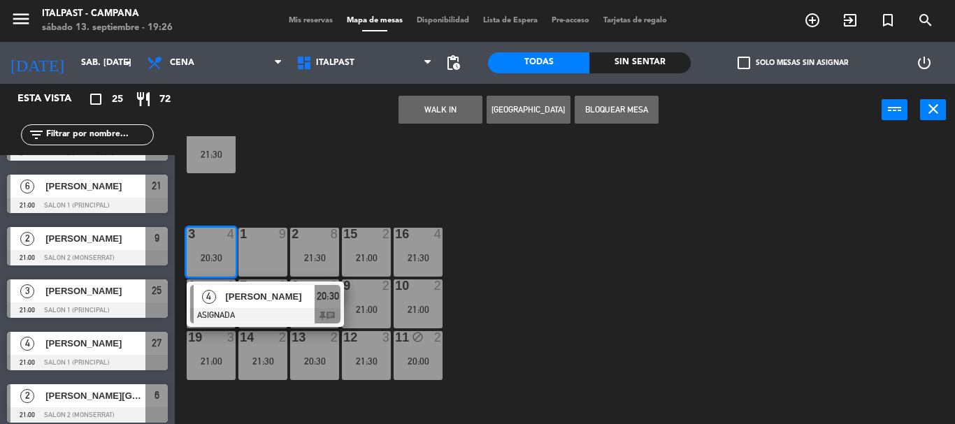
click at [274, 289] on span "[PERSON_NAME]" at bounding box center [270, 296] width 90 height 15
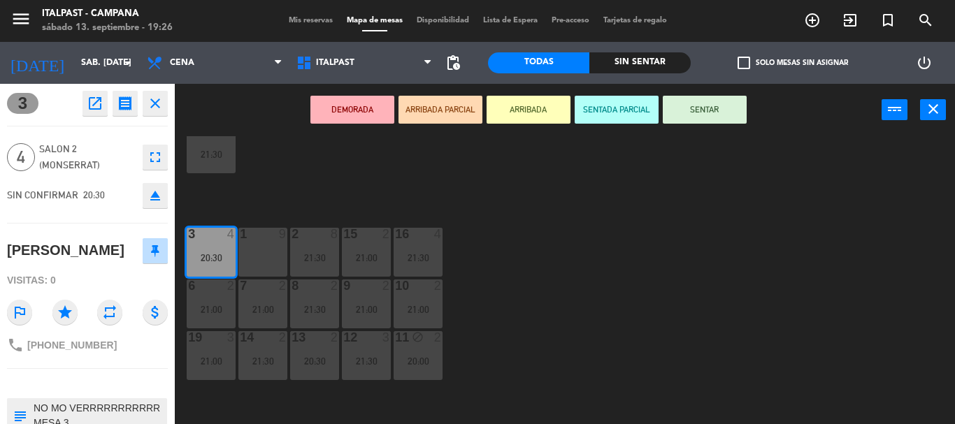
click at [141, 389] on div at bounding box center [87, 384] width 161 height 10
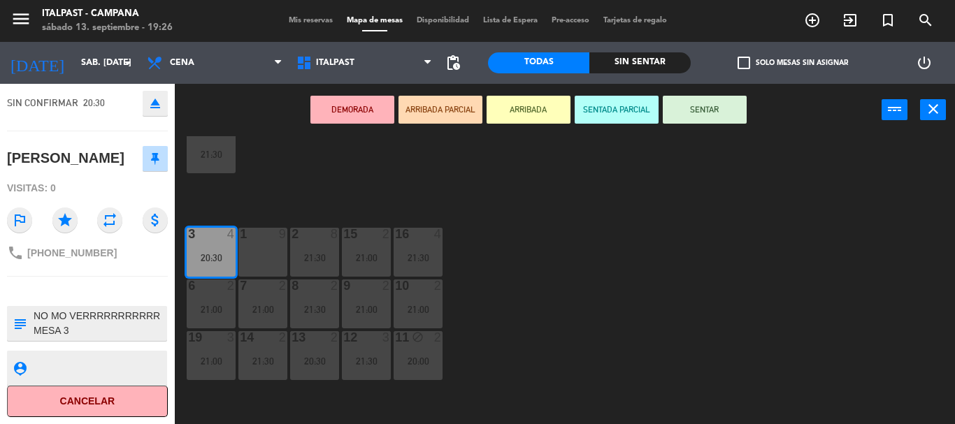
click at [552, 288] on div "20 4 21:30 21 6 21:00 25 3 21:00 26 2 21:30 27 4 21:00 28 2 20:30 18 lock 2 21:…" at bounding box center [570, 280] width 771 height 288
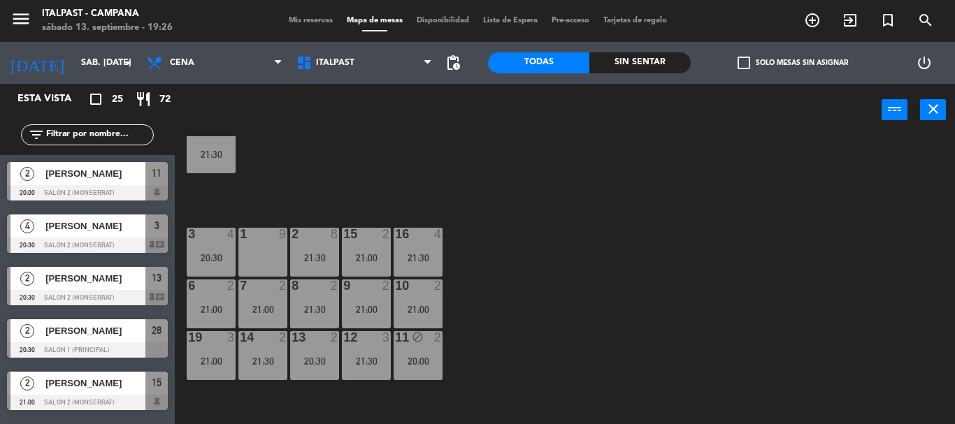
click at [225, 359] on div "21:00" at bounding box center [211, 362] width 49 height 10
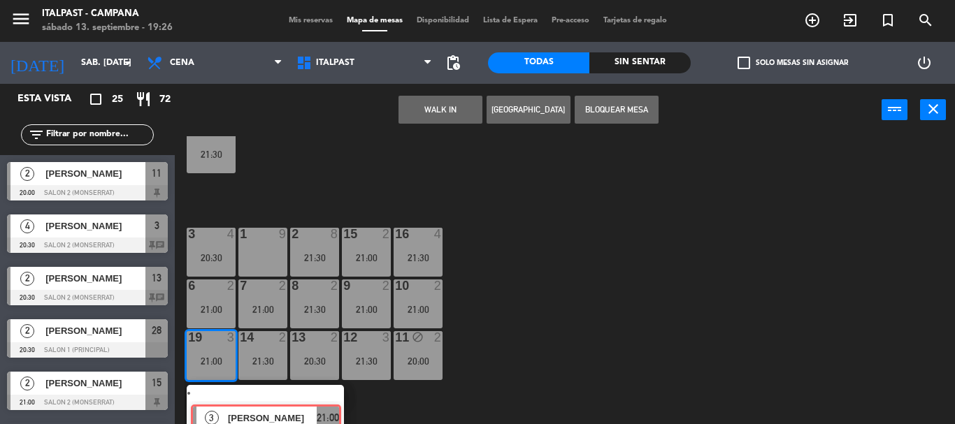
click at [255, 391] on div "3 [PERSON_NAME] ASIGNADA 21:00" at bounding box center [265, 410] width 178 height 50
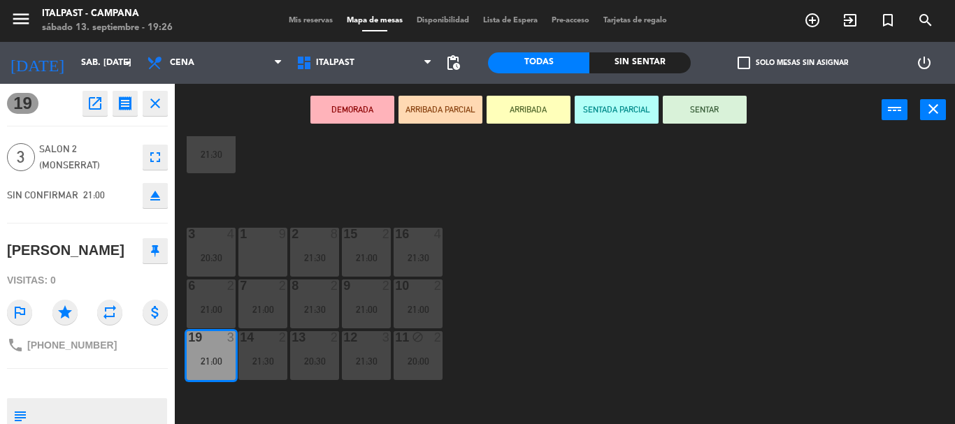
click at [106, 392] on div "19 open_in_new receipt 9:00 PM sáb., [DATE] 3 personas [PERSON_NAME] Mesa 19 cl…" at bounding box center [87, 254] width 175 height 341
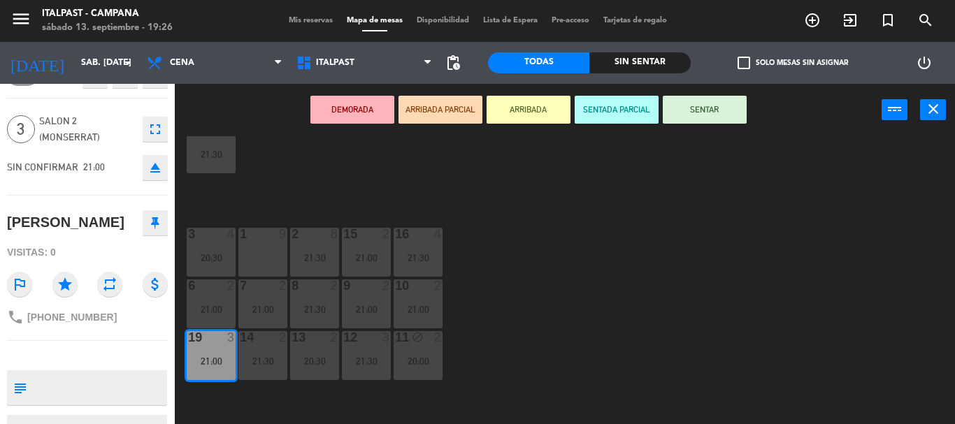
scroll to position [112, 0]
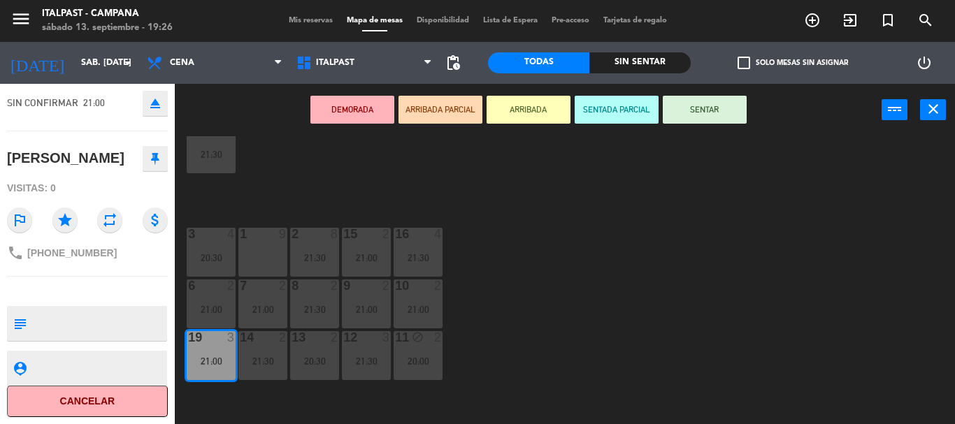
click at [599, 331] on div "20 4 21:30 21 6 21:00 25 3 21:00 26 2 21:30 27 4 21:00 28 2 20:30 18 lock 2 21:…" at bounding box center [570, 280] width 771 height 288
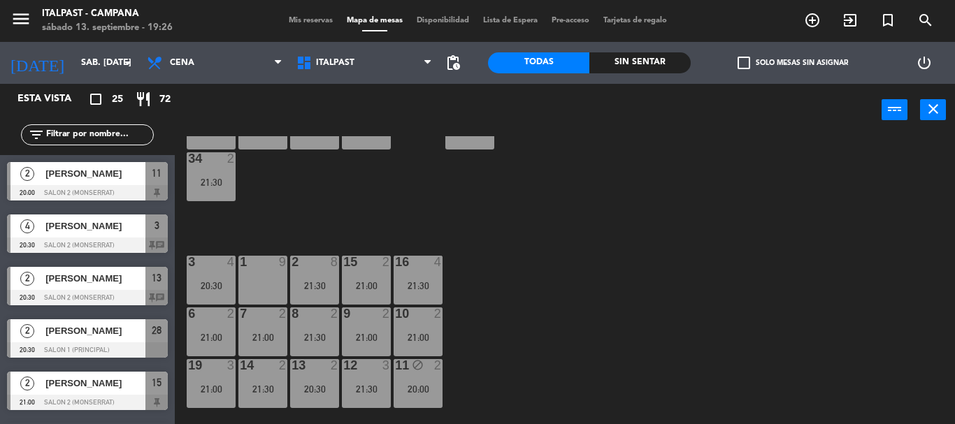
scroll to position [28, 0]
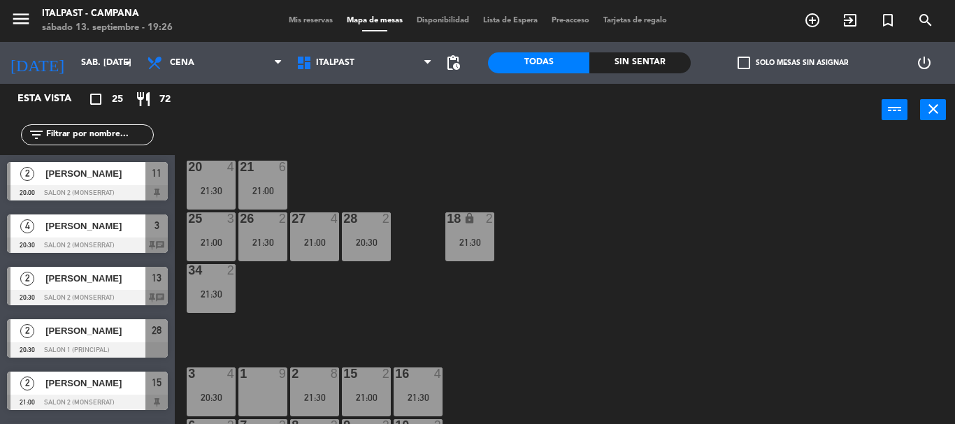
click at [259, 175] on div "21 6 21:00" at bounding box center [262, 185] width 49 height 49
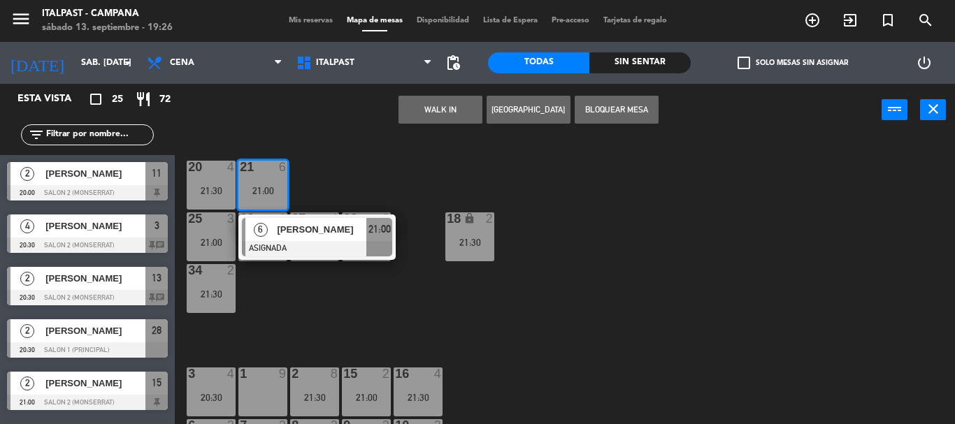
click at [572, 212] on div "20 4 21:30 21 6 21:00 6 [PERSON_NAME] ASIGNADA 21:00 25 3 21:00 26 2 21:30 27 4…" at bounding box center [570, 280] width 771 height 288
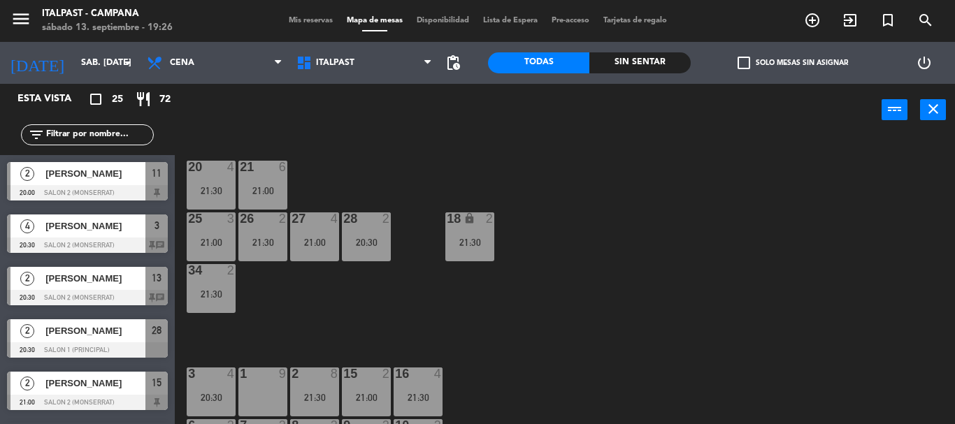
click at [314, 238] on div "21:00" at bounding box center [314, 243] width 49 height 10
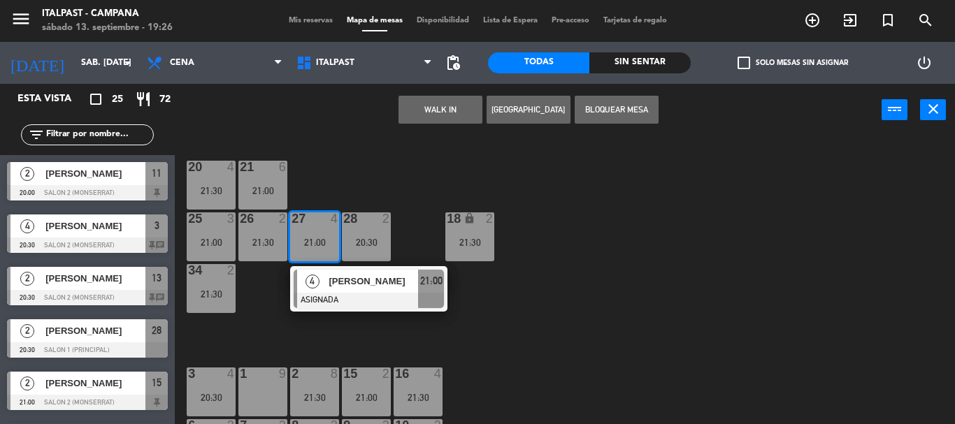
click at [383, 284] on div "[PERSON_NAME]" at bounding box center [372, 281] width 91 height 23
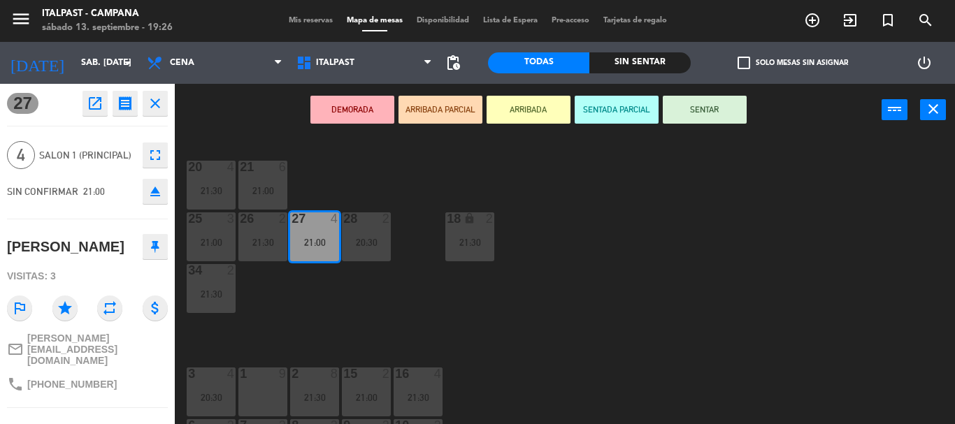
scroll to position [0, 0]
click at [106, 390] on span "[PHONE_NUMBER]" at bounding box center [72, 384] width 90 height 11
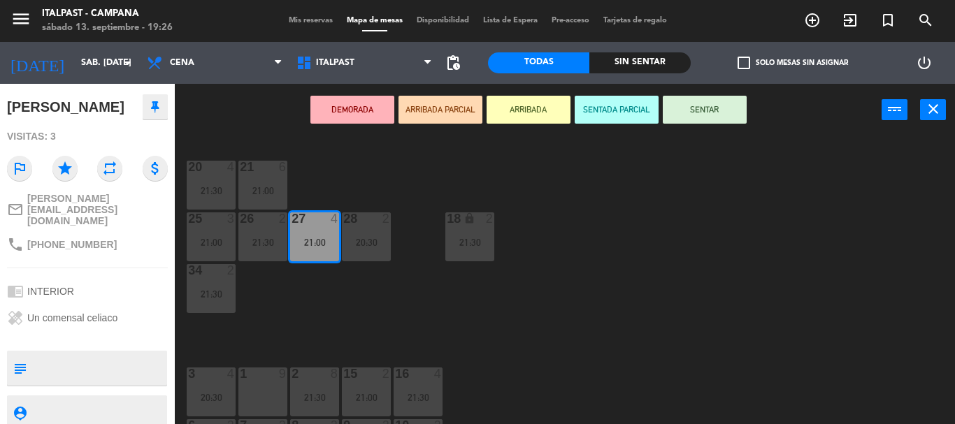
scroll to position [192, 0]
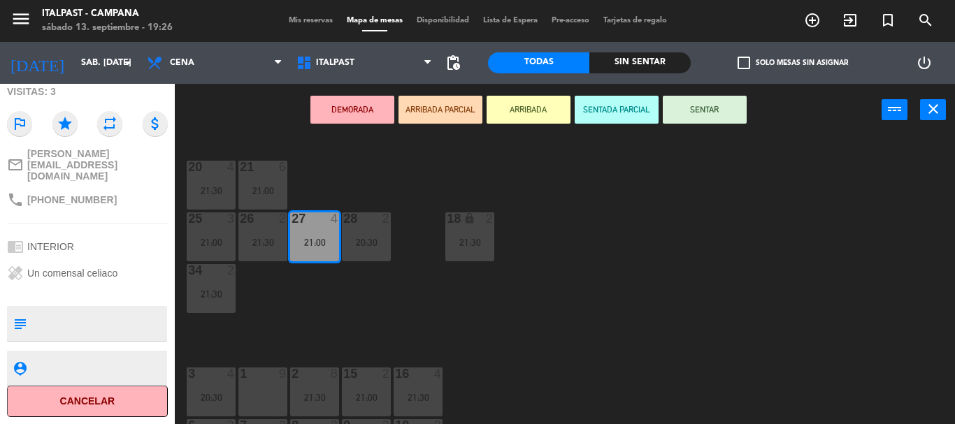
click at [527, 296] on div "20 4 21:30 21 6 21:00 25 3 21:00 26 2 21:30 27 4 21:00 28 2 20:30 18 lock 2 21:…" at bounding box center [570, 280] width 771 height 288
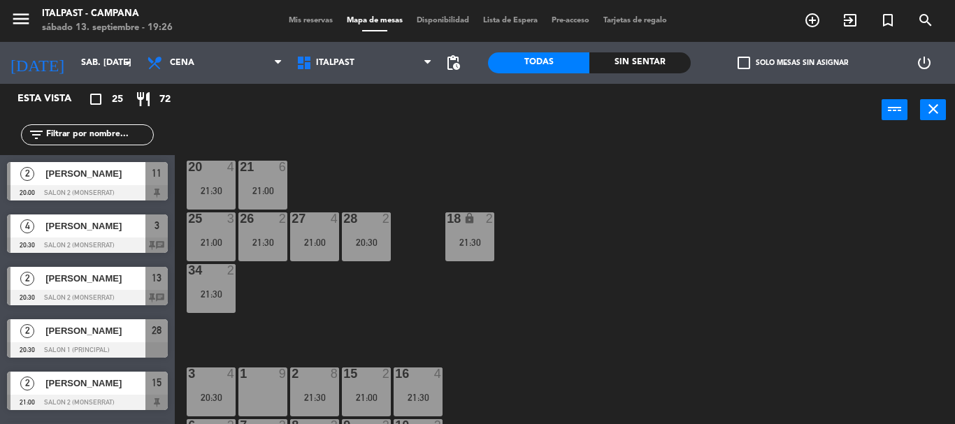
scroll to position [7, 0]
click at [313, 224] on div "27 4 21:00" at bounding box center [314, 237] width 49 height 49
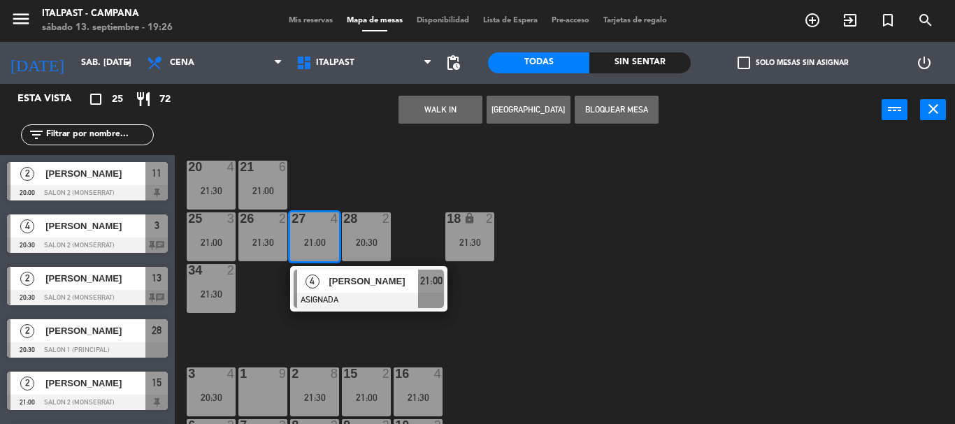
click at [241, 171] on div "21 6 21:00" at bounding box center [262, 185] width 49 height 49
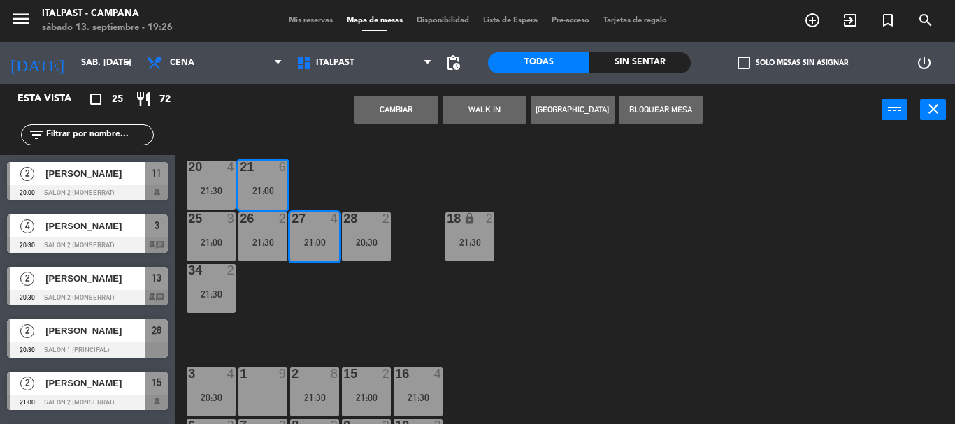
click at [594, 301] on div "20 4 21:30 21 6 21:00 25 3 21:00 26 2 21:30 27 4 21:00 28 2 20:30 18 lock 2 21:…" at bounding box center [570, 280] width 771 height 288
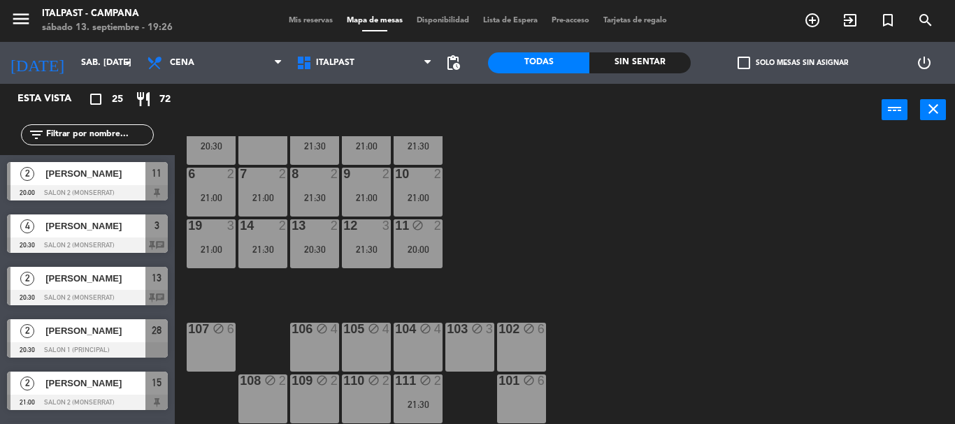
scroll to position [303, 0]
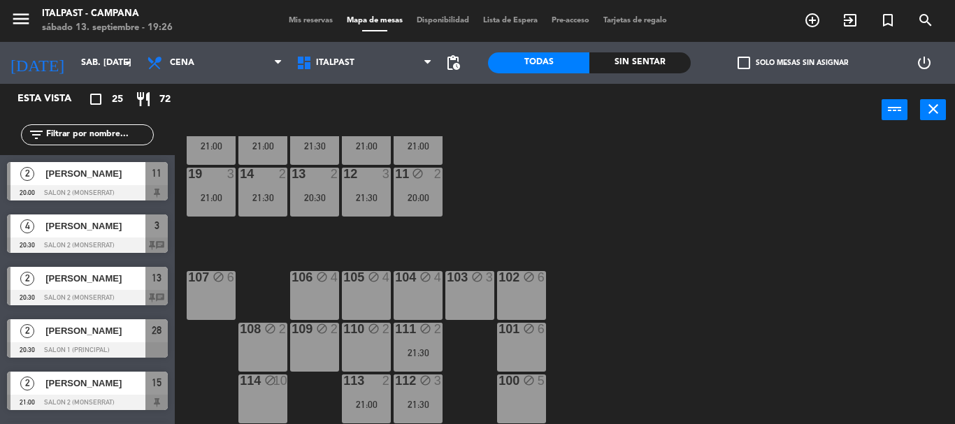
click at [590, 217] on div "20 4 21:30 21 6 21:00 25 3 21:00 26 2 21:30 27 4 21:00 28 2 20:30 18 lock 2 21:…" at bounding box center [570, 280] width 771 height 288
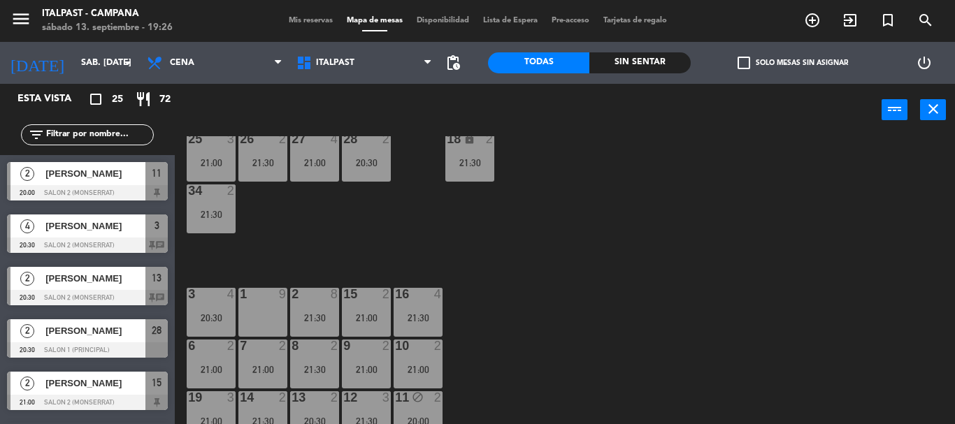
scroll to position [52, 0]
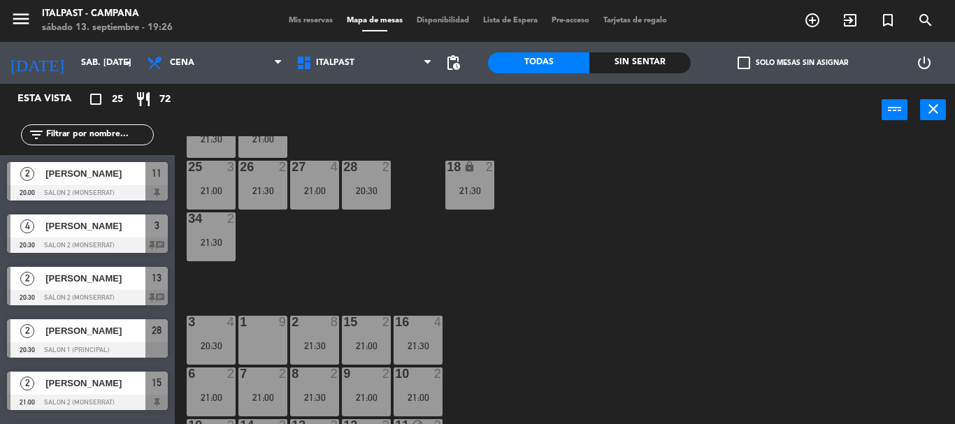
click at [590, 217] on div "20 4 21:30 21 6 21:00 25 3 21:00 26 2 21:30 27 4 21:00 28 2 20:30 18 lock 2 21:…" at bounding box center [570, 280] width 771 height 288
click at [106, 278] on div "2 [PERSON_NAME] 20:30 Salon 2 (Monserrat) 13 chat" at bounding box center [87, 286] width 175 height 52
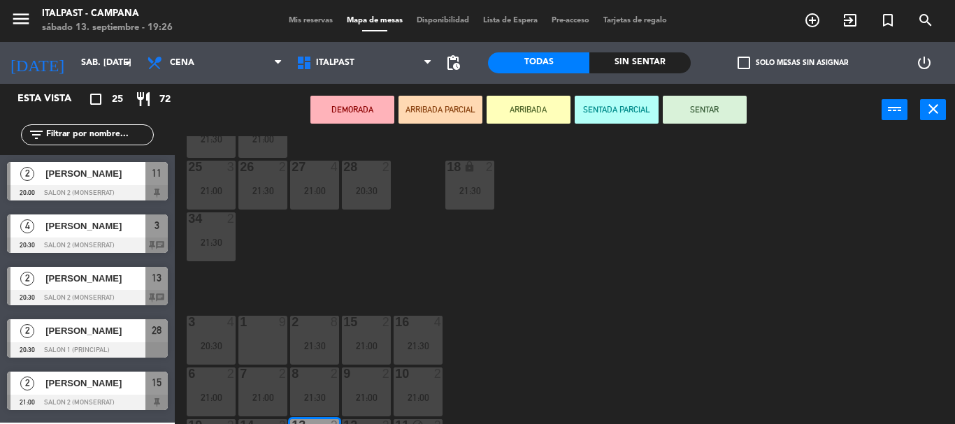
scroll to position [0, 0]
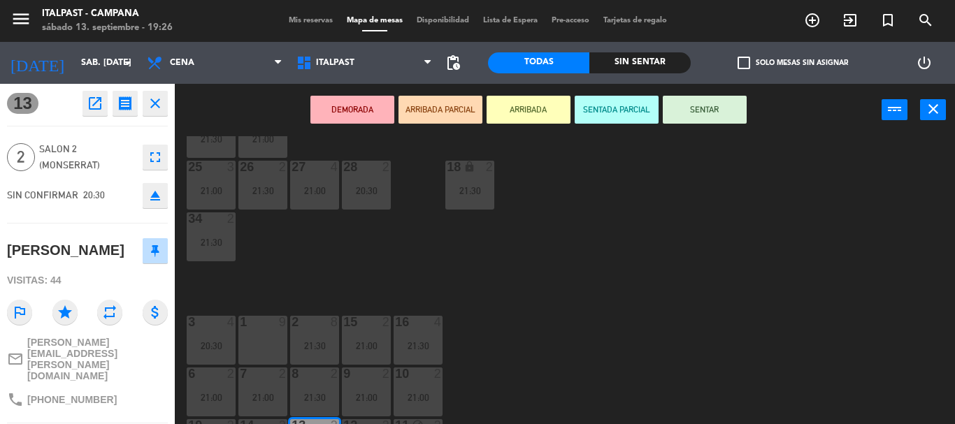
click at [144, 390] on div "phone [PHONE_NUMBER]" at bounding box center [87, 400] width 161 height 27
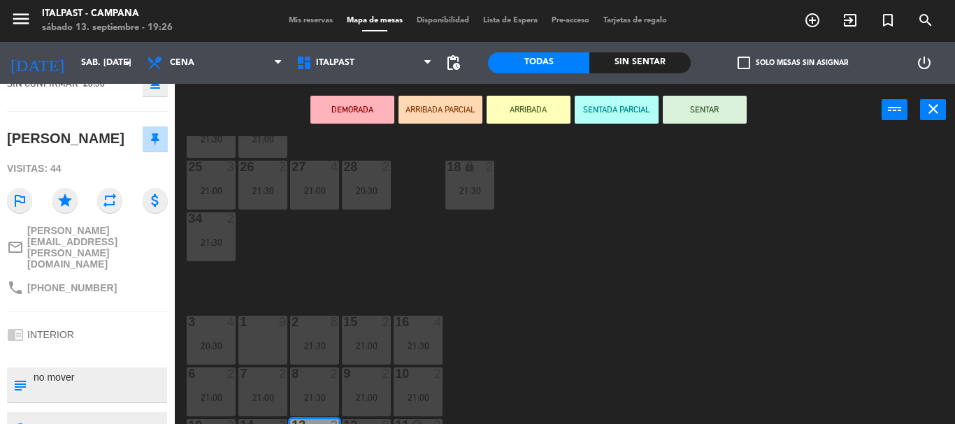
scroll to position [165, 0]
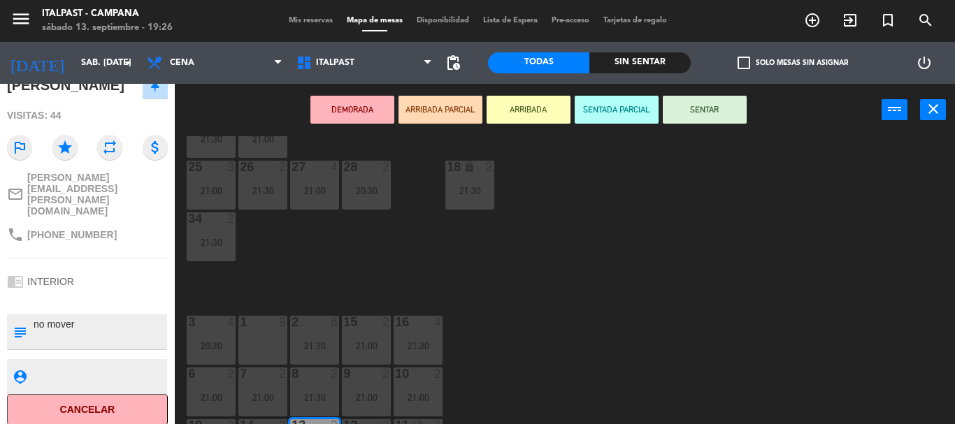
click at [538, 322] on div "20 4 21:30 21 6 21:00 25 3 21:00 26 2 21:30 27 4 21:00 28 2 20:30 18 lock 2 21:…" at bounding box center [570, 280] width 771 height 288
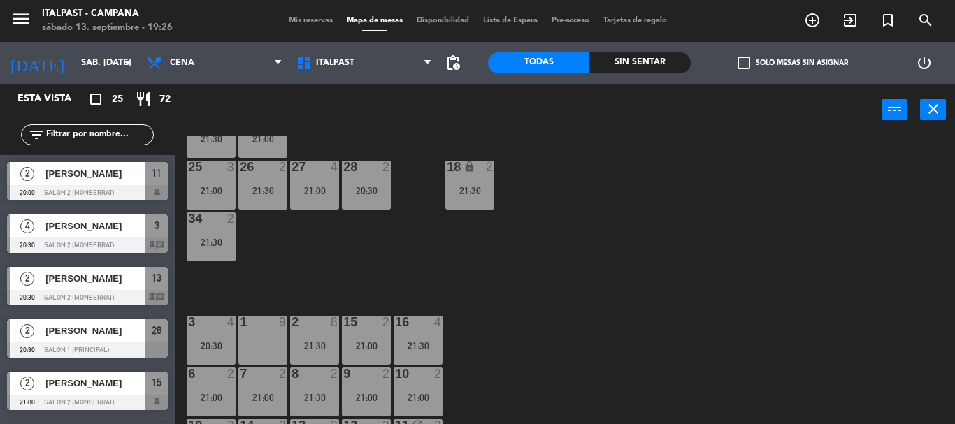
click at [359, 331] on div "15 2 21:00" at bounding box center [366, 340] width 49 height 49
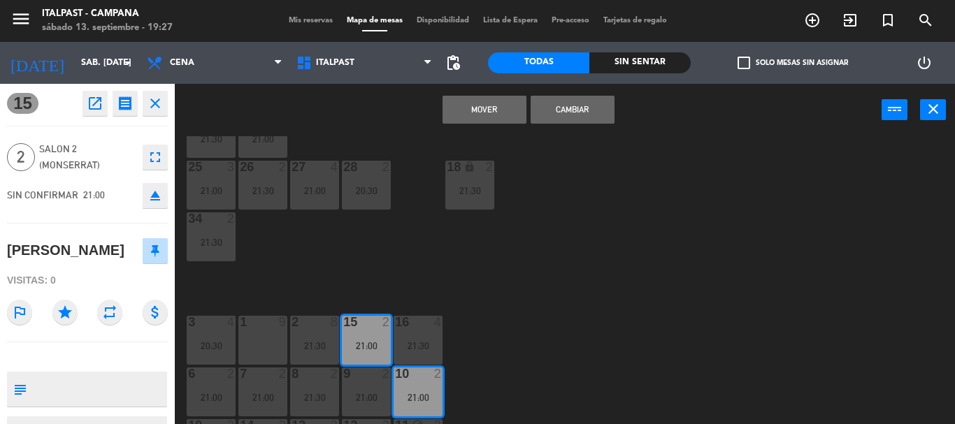
click at [420, 389] on div "10 2 21:00" at bounding box center [418, 392] width 49 height 49
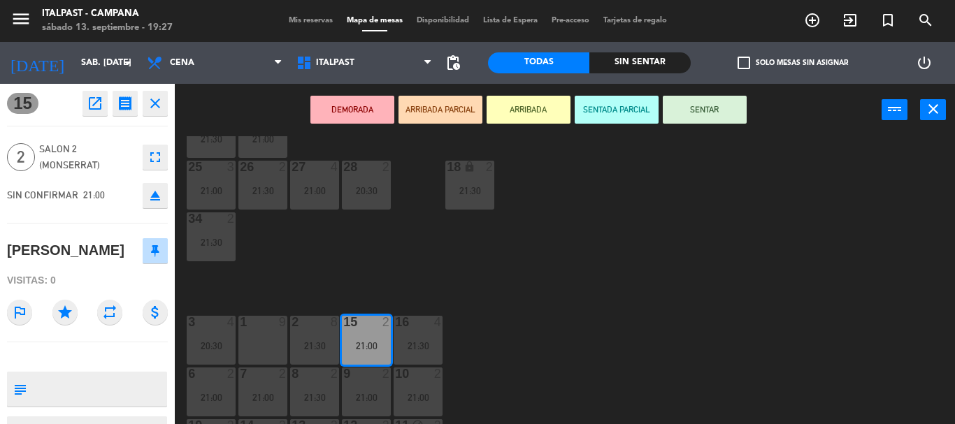
click at [120, 400] on div "subject" at bounding box center [87, 389] width 160 height 35
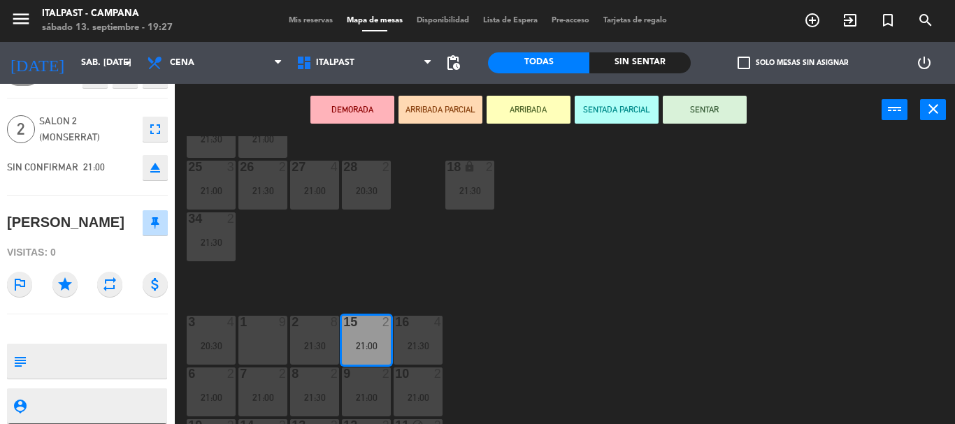
scroll to position [85, 0]
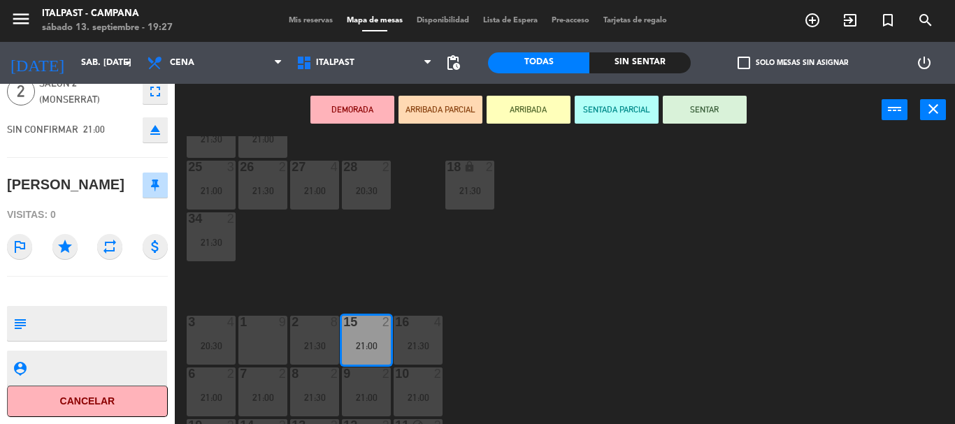
click at [601, 314] on div "20 4 21:30 21 6 21:00 25 3 21:00 26 2 21:30 27 4 21:00 28 2 20:30 18 lock 2 21:…" at bounding box center [570, 280] width 771 height 288
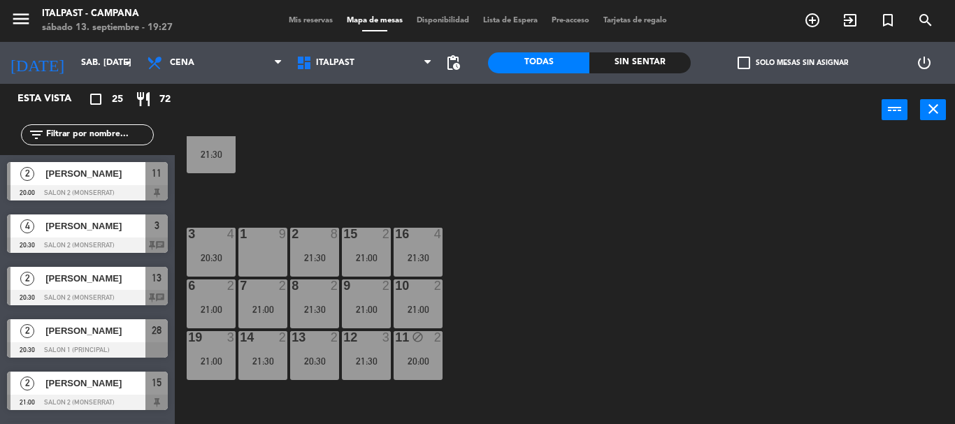
scroll to position [70, 0]
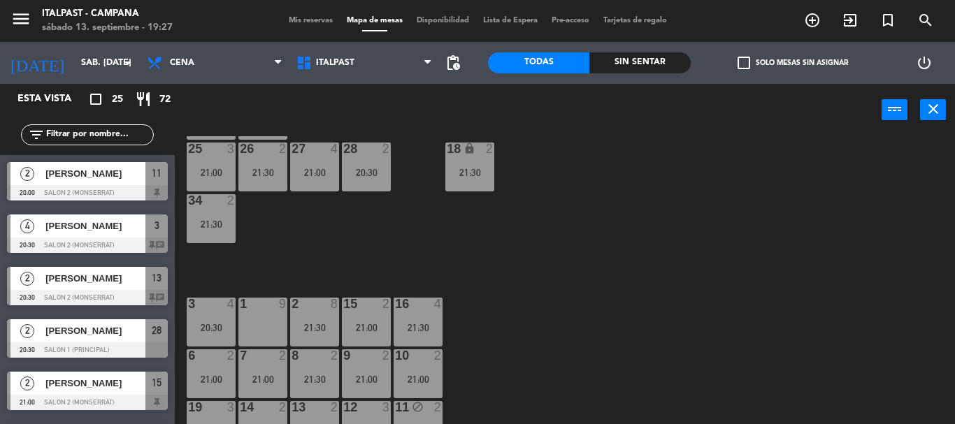
click at [601, 314] on div "20 4 21:30 21 6 21:00 25 3 21:00 26 2 21:30 27 4 21:00 28 2 20:30 18 lock 2 21:…" at bounding box center [570, 280] width 771 height 288
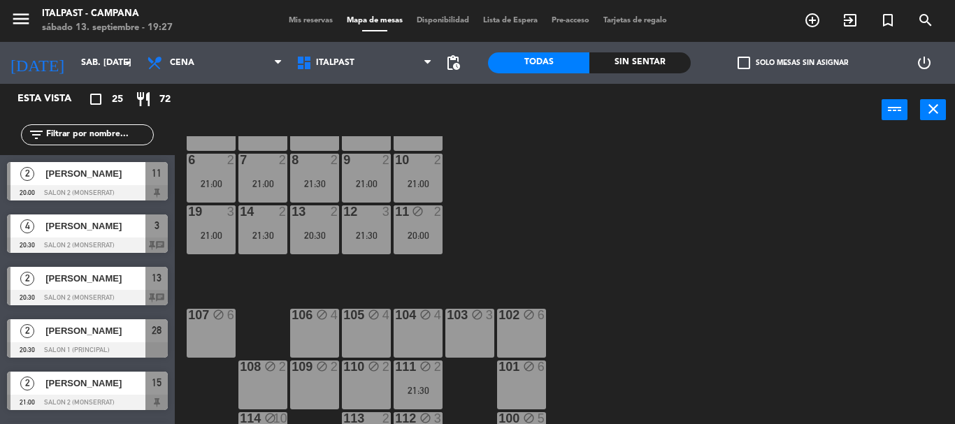
scroll to position [303, 0]
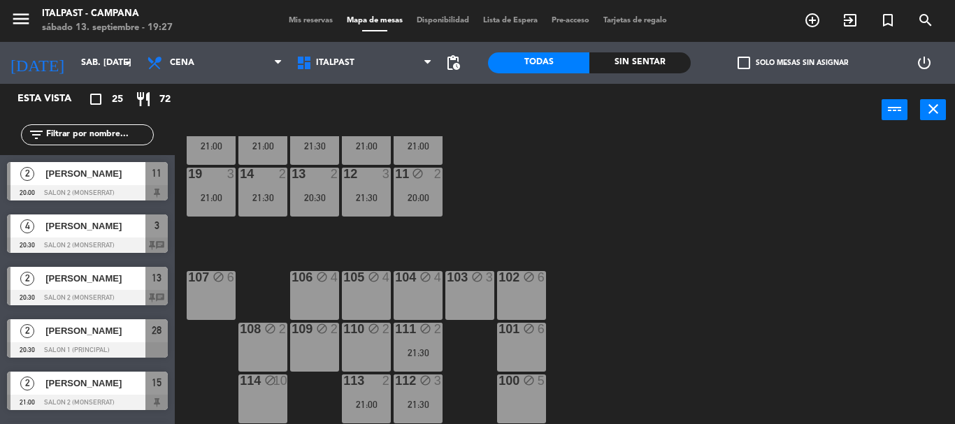
click at [598, 314] on div "20 4 21:30 21 6 21:00 25 3 21:00 26 2 21:30 27 4 21:00 28 2 20:30 18 lock 2 21:…" at bounding box center [570, 280] width 771 height 288
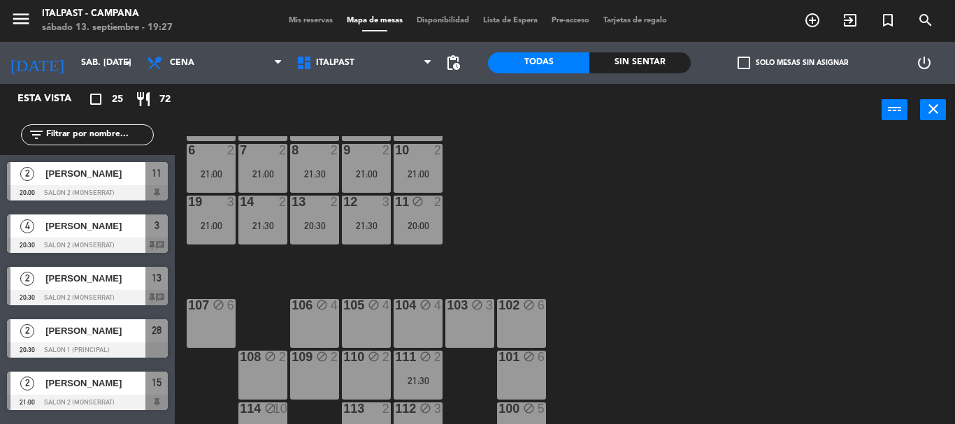
scroll to position [108, 0]
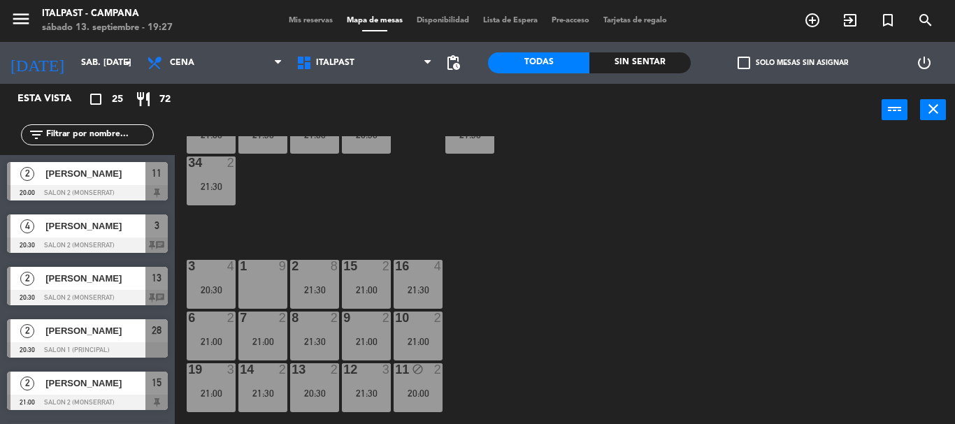
click at [590, 288] on div "20 4 21:30 21 6 21:00 25 3 21:00 26 2 21:30 27 4 21:00 28 2 20:30 18 lock 2 21:…" at bounding box center [570, 280] width 771 height 288
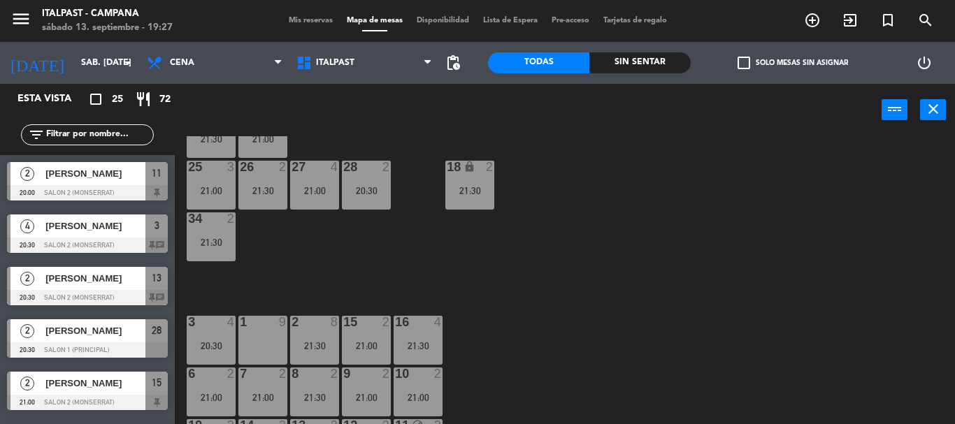
scroll to position [248, 0]
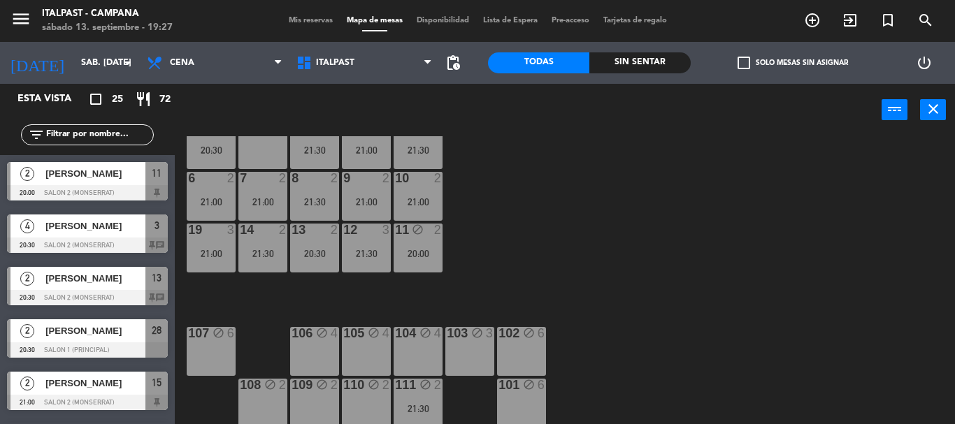
click at [318, 264] on div "13 2 20:30" at bounding box center [314, 248] width 49 height 49
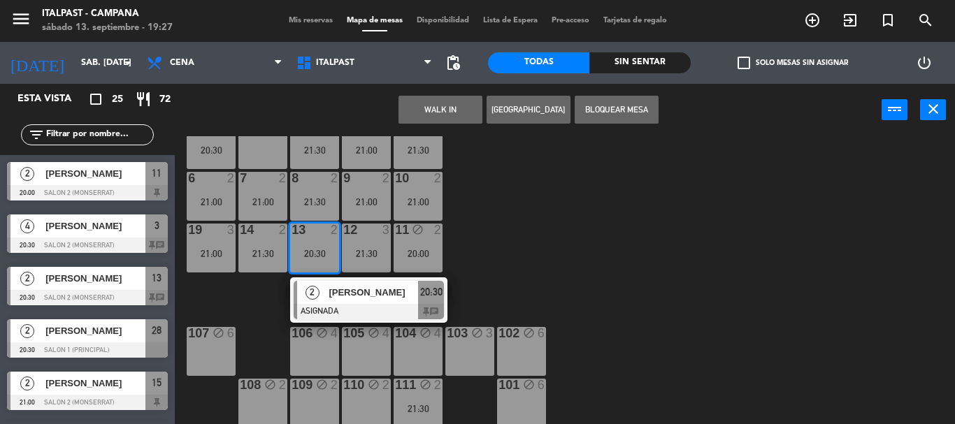
click at [306, 211] on div "20 4 21:30 21 6 21:00 25 3 21:00 26 2 21:30 27 4 21:00 28 2 20:30 18 lock 2 21:…" at bounding box center [570, 280] width 771 height 288
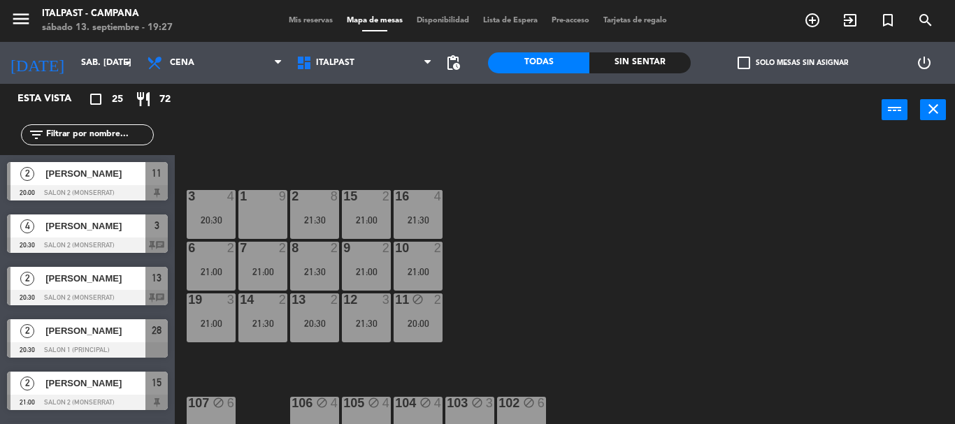
click at [310, 310] on div "13 2 20:30" at bounding box center [314, 318] width 49 height 49
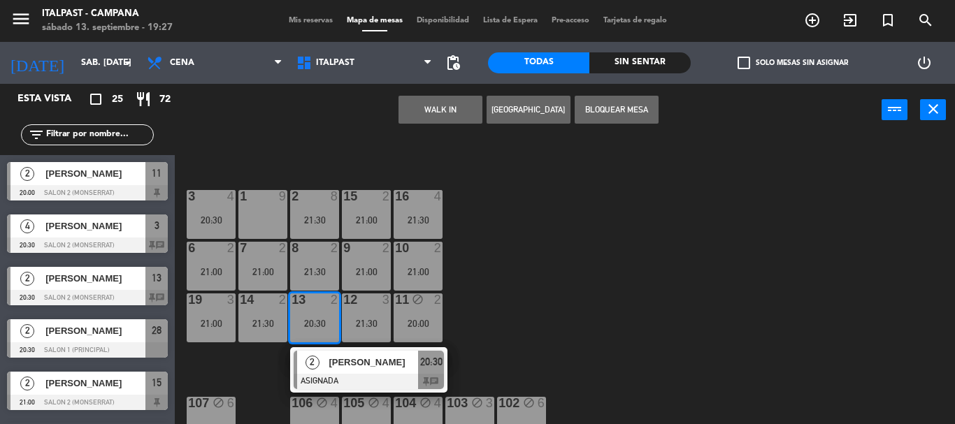
click at [306, 268] on div "21:30" at bounding box center [314, 272] width 49 height 10
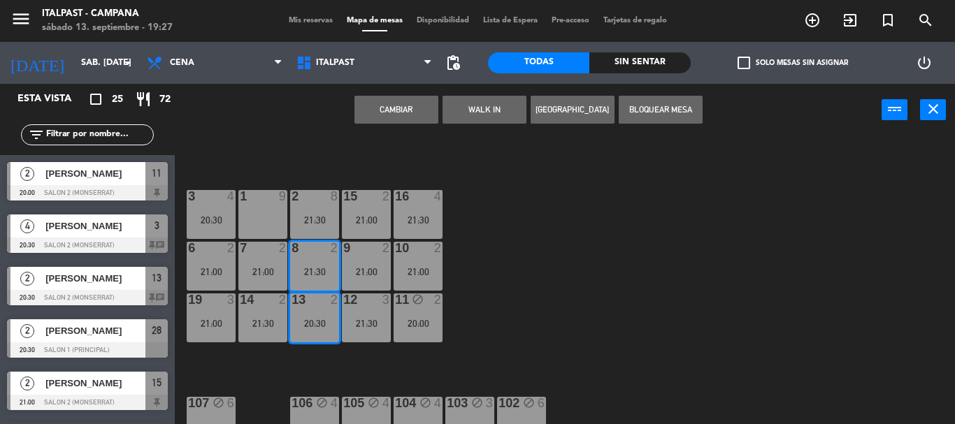
click at [541, 293] on div "20 4 21:30 21 6 21:00 25 3 21:00 26 2 21:30 27 4 21:00 28 2 20:30 18 lock 2 21:…" at bounding box center [570, 280] width 771 height 288
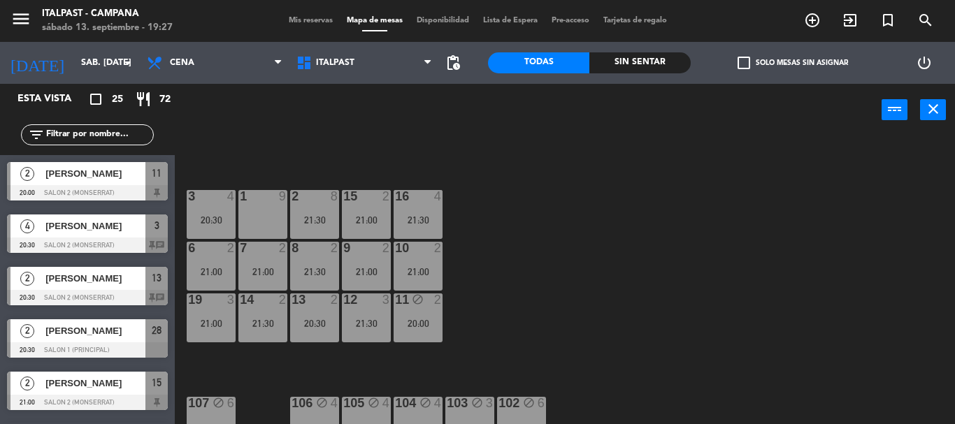
click at [578, 239] on div "20 4 21:30 21 6 21:00 25 3 21:00 26 2 21:30 27 4 21:00 28 2 20:30 18 lock 2 21:…" at bounding box center [570, 280] width 771 height 288
click at [575, 239] on div "20 4 21:30 21 6 21:00 25 3 21:00 26 2 21:30 27 4 21:00 28 2 20:30 18 lock 2 21:…" at bounding box center [570, 280] width 771 height 288
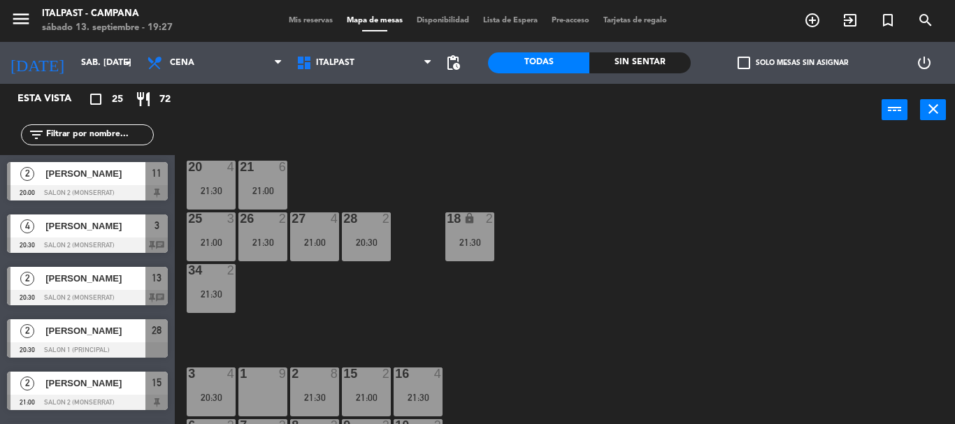
scroll to position [28, 0]
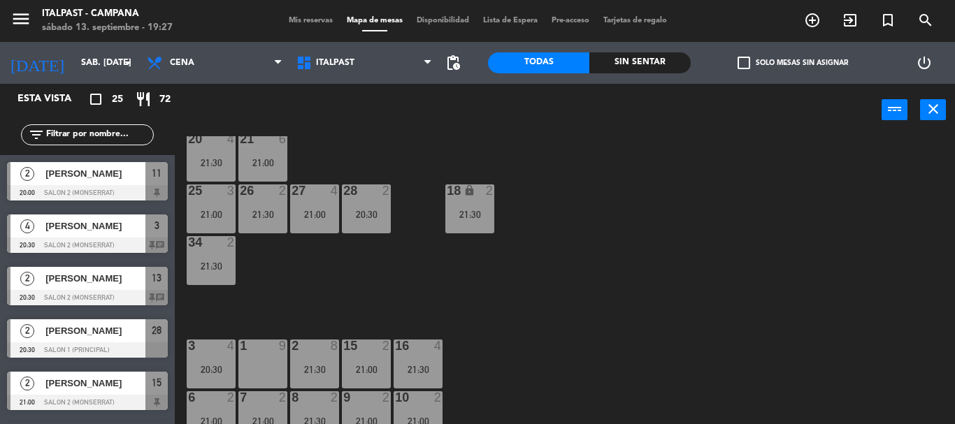
click at [264, 166] on div "21:00" at bounding box center [262, 163] width 49 height 10
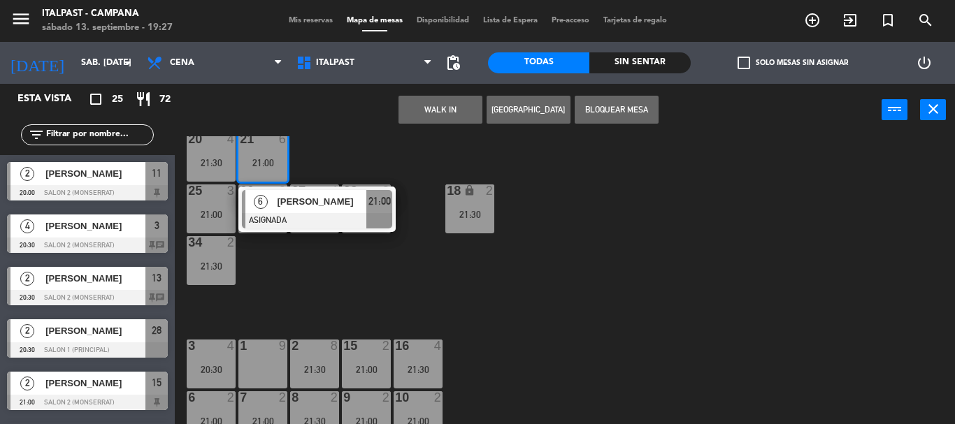
click at [319, 201] on span "[PERSON_NAME]" at bounding box center [322, 201] width 90 height 15
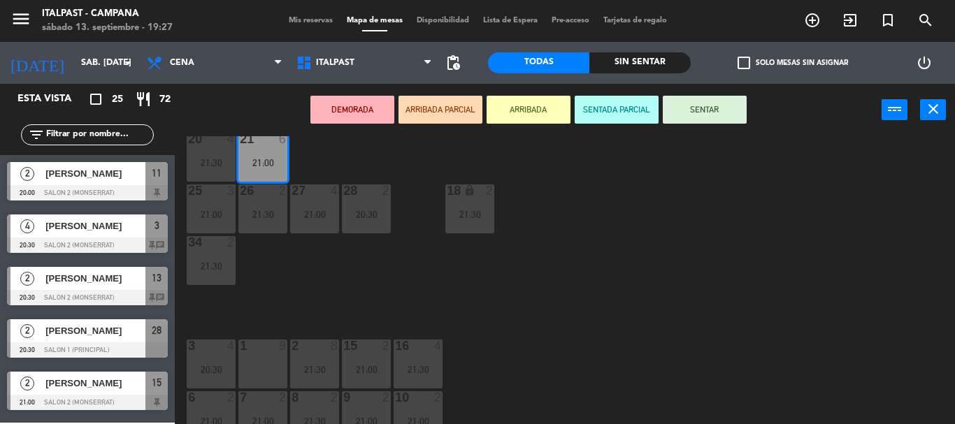
scroll to position [0, 0]
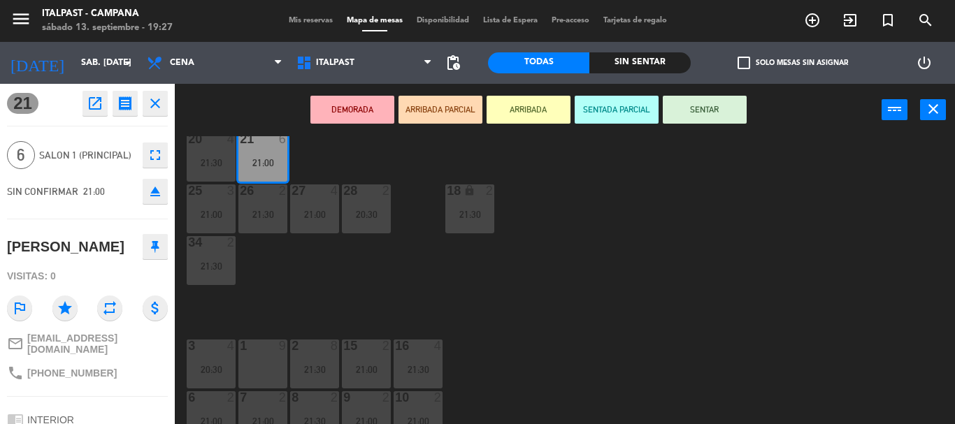
click at [548, 290] on div "20 4 21:30 21 6 21:00 25 3 21:00 26 2 21:30 27 4 21:00 28 2 20:30 18 lock 2 21:…" at bounding box center [570, 280] width 771 height 288
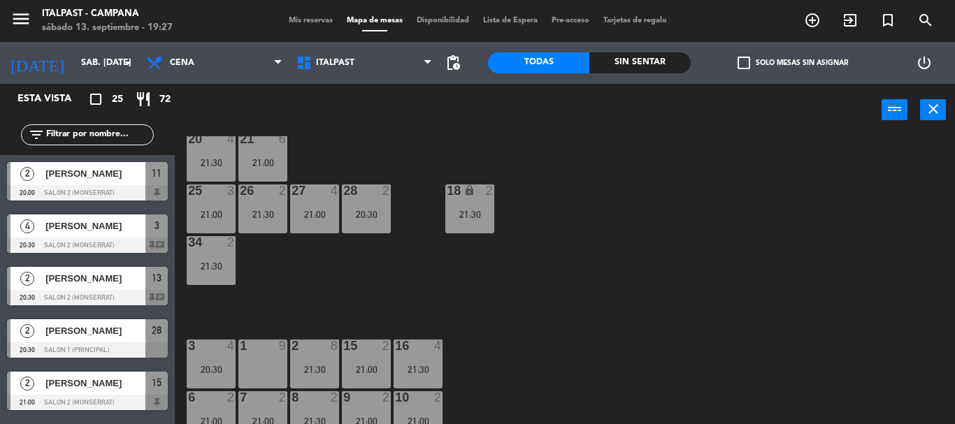
scroll to position [56, 0]
